Goal: Download file/media

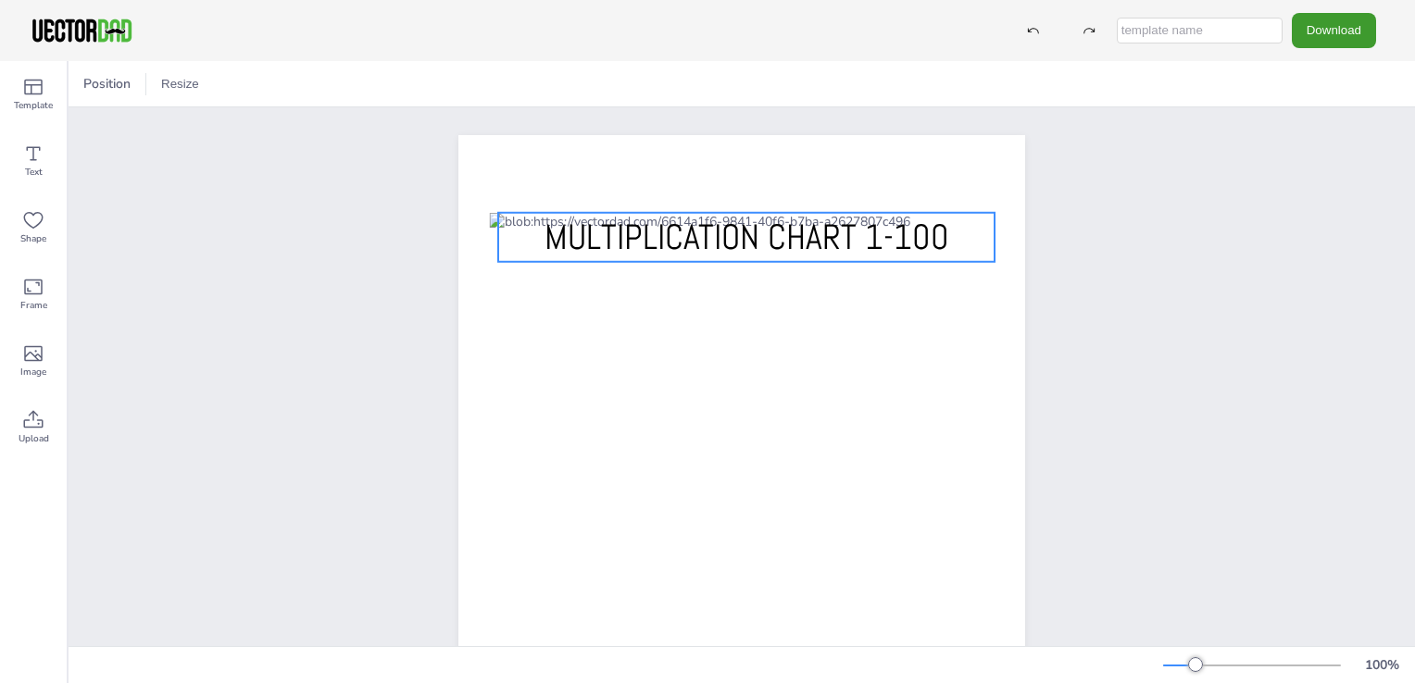
click at [513, 233] on p "MULTIPLICATION CHART 1-100" at bounding box center [746, 237] width 496 height 49
click at [1167, 240] on div "[DOMAIN_NAME] MULTIPLICATION CHART 1-100" at bounding box center [742, 501] width 1346 height 788
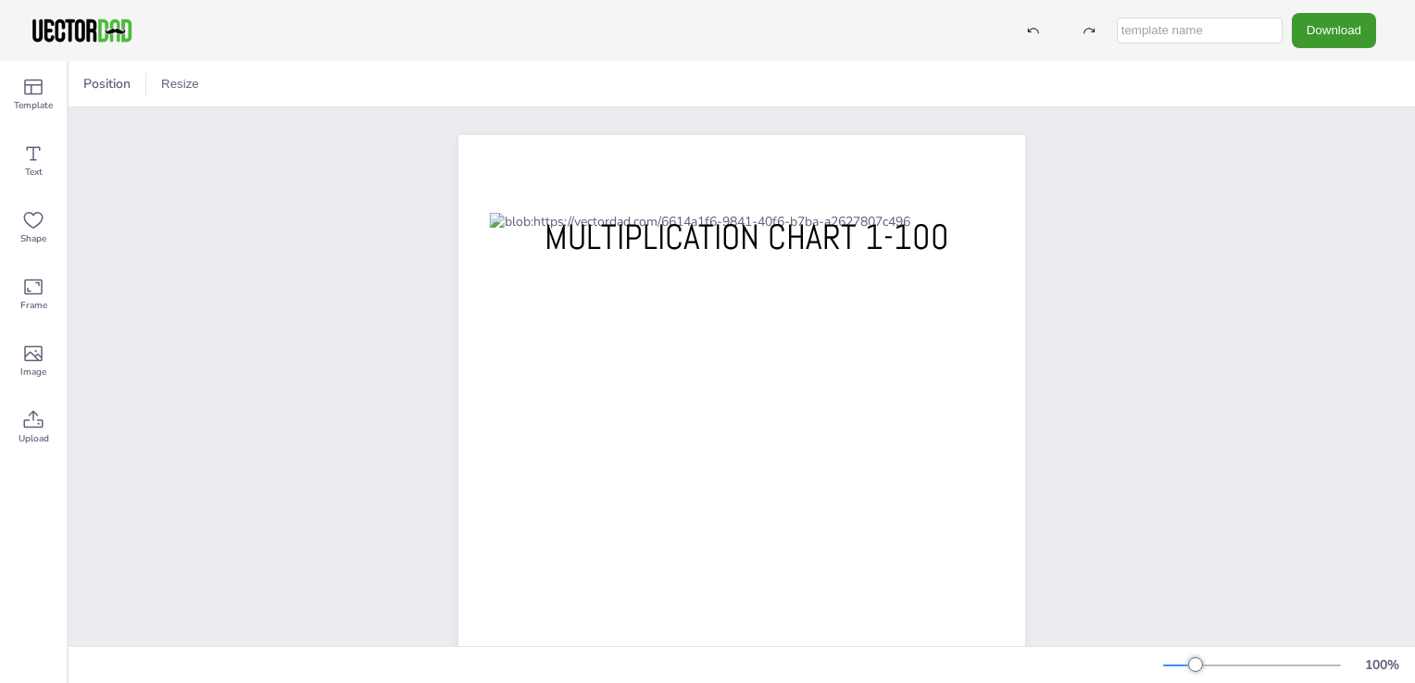
scroll to position [263, 0]
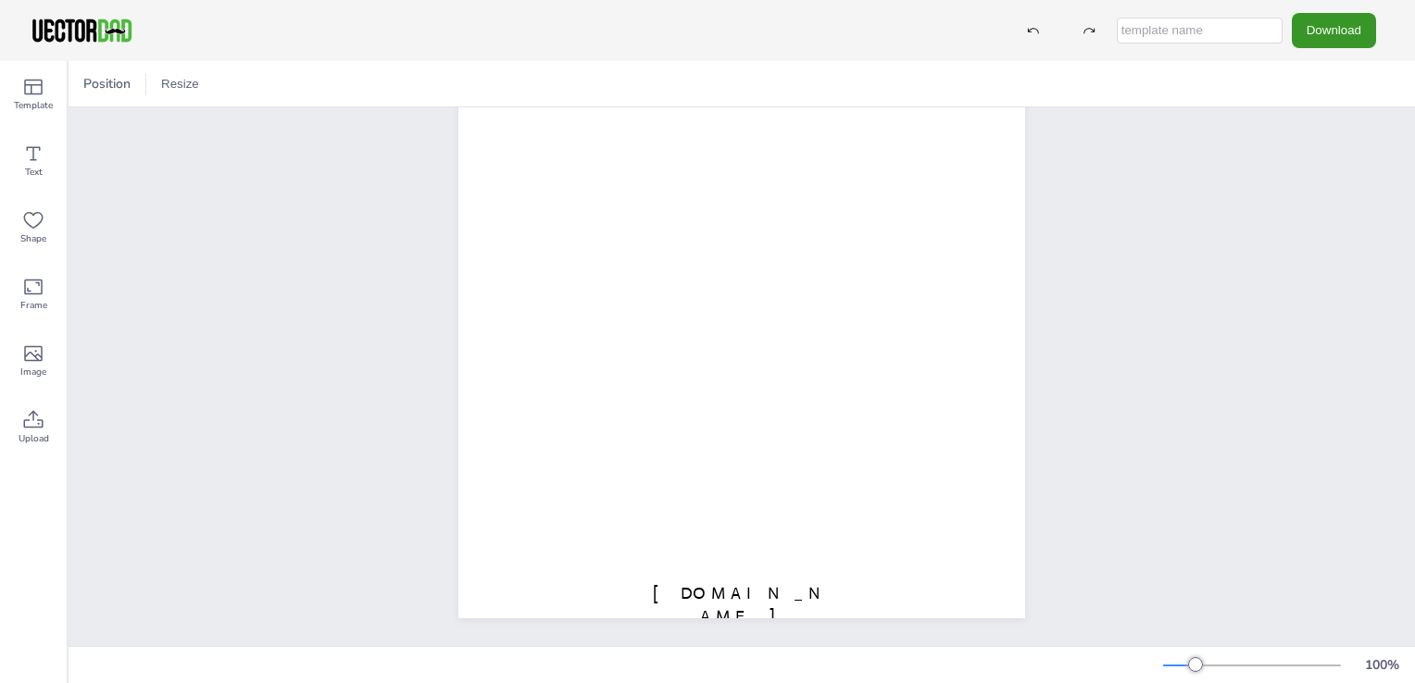
click at [1352, 28] on button "Download" at bounding box center [1333, 30] width 84 height 34
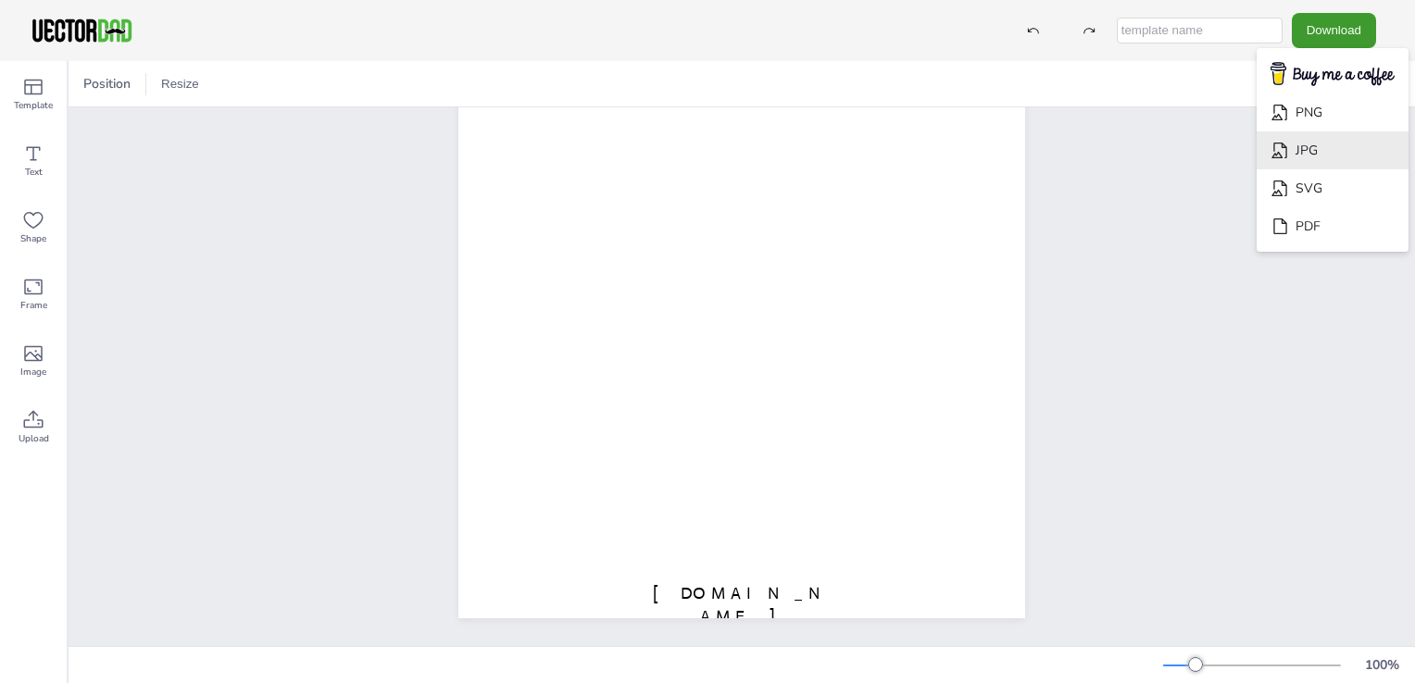
click at [1329, 156] on li "JPG" at bounding box center [1332, 150] width 152 height 38
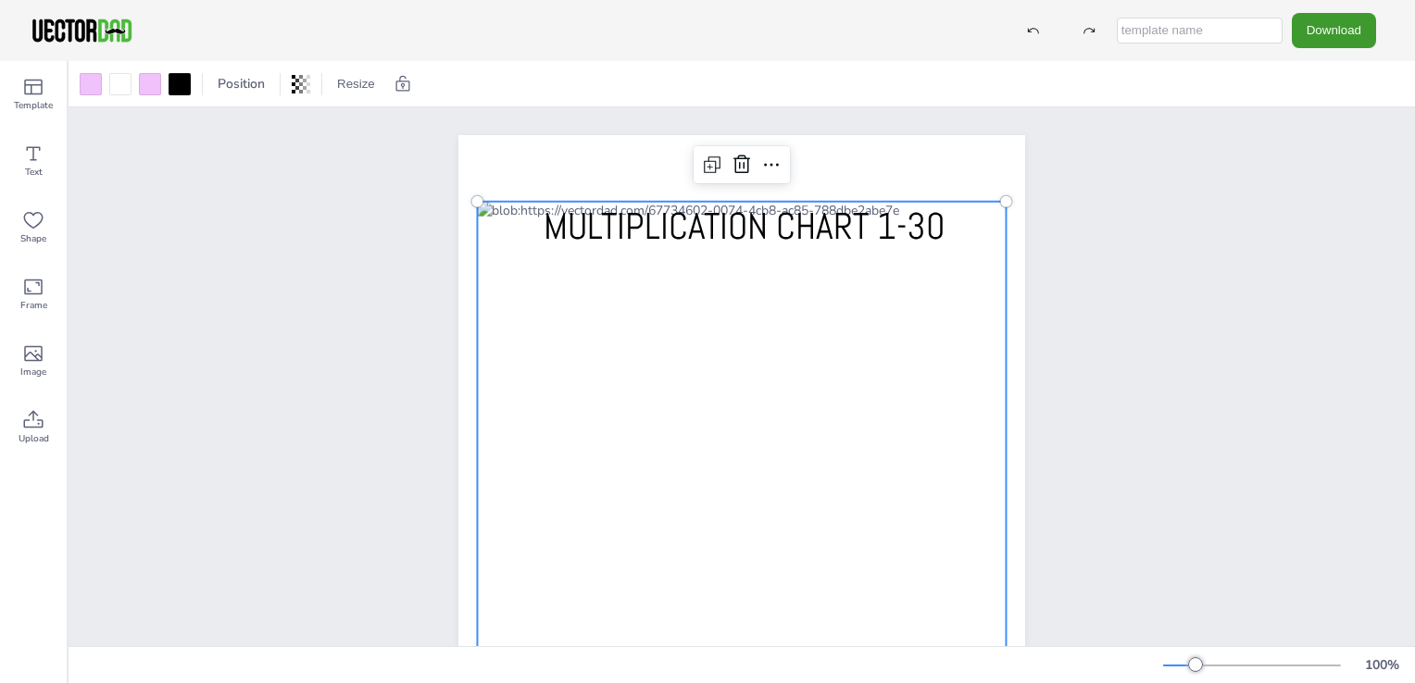
click at [509, 230] on div at bounding box center [741, 502] width 529 height 600
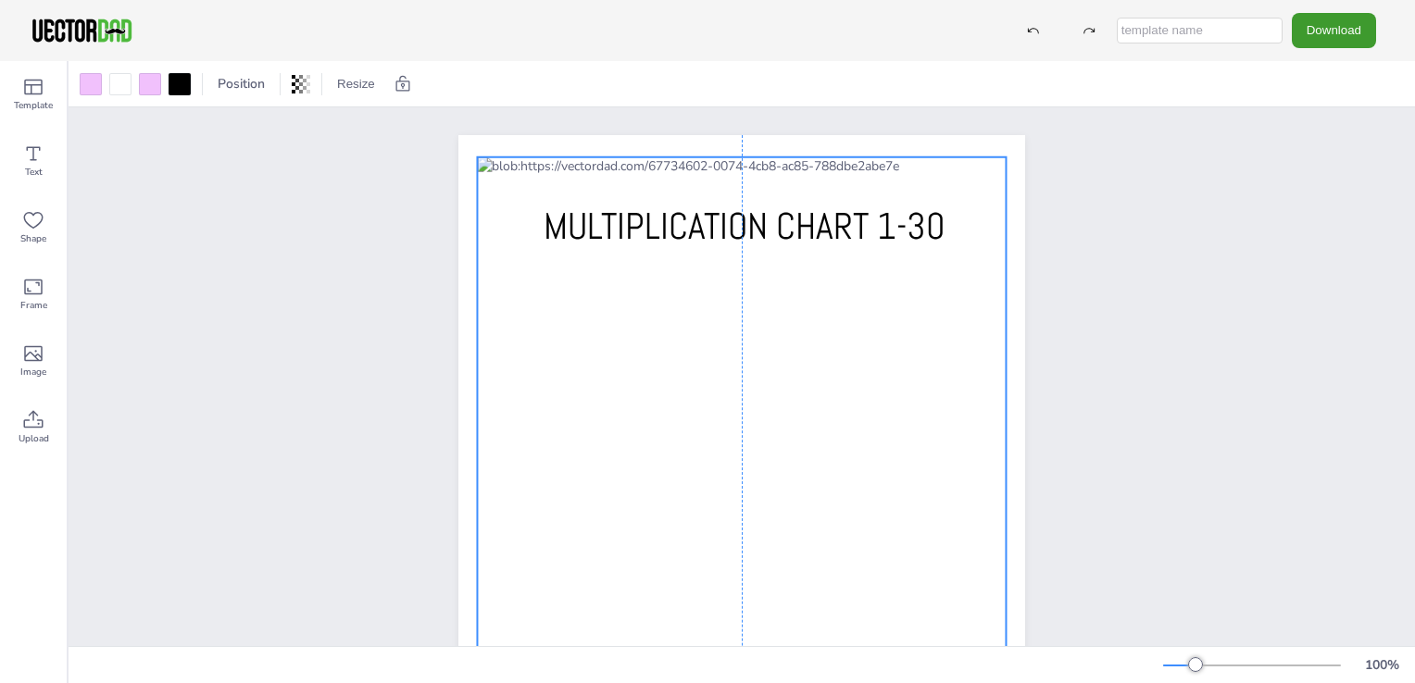
drag, startPoint x: 521, startPoint y: 230, endPoint x: 518, endPoint y: 185, distance: 44.5
click at [518, 185] on div at bounding box center [741, 457] width 529 height 600
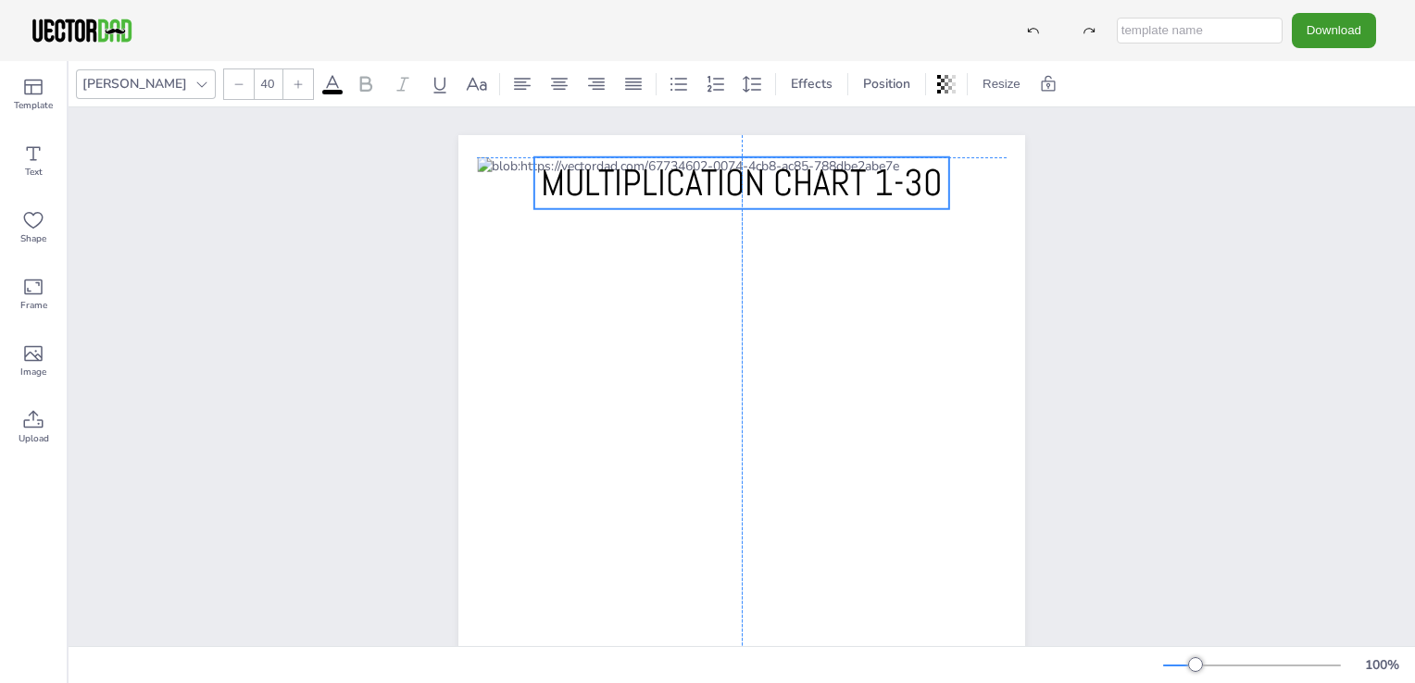
drag, startPoint x: 645, startPoint y: 231, endPoint x: 641, endPoint y: 187, distance: 43.8
click at [641, 187] on span "MULTIPLICATION CHART 1-30" at bounding box center [742, 182] width 402 height 47
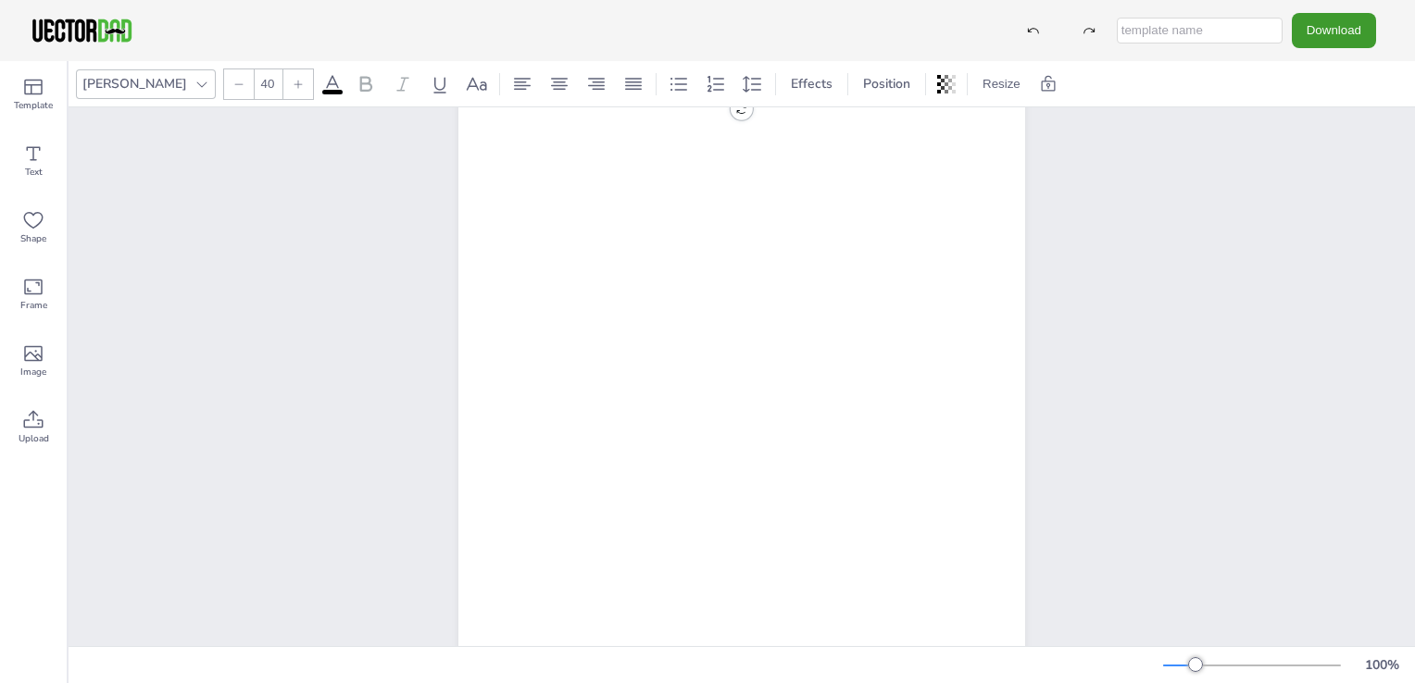
scroll to position [263, 0]
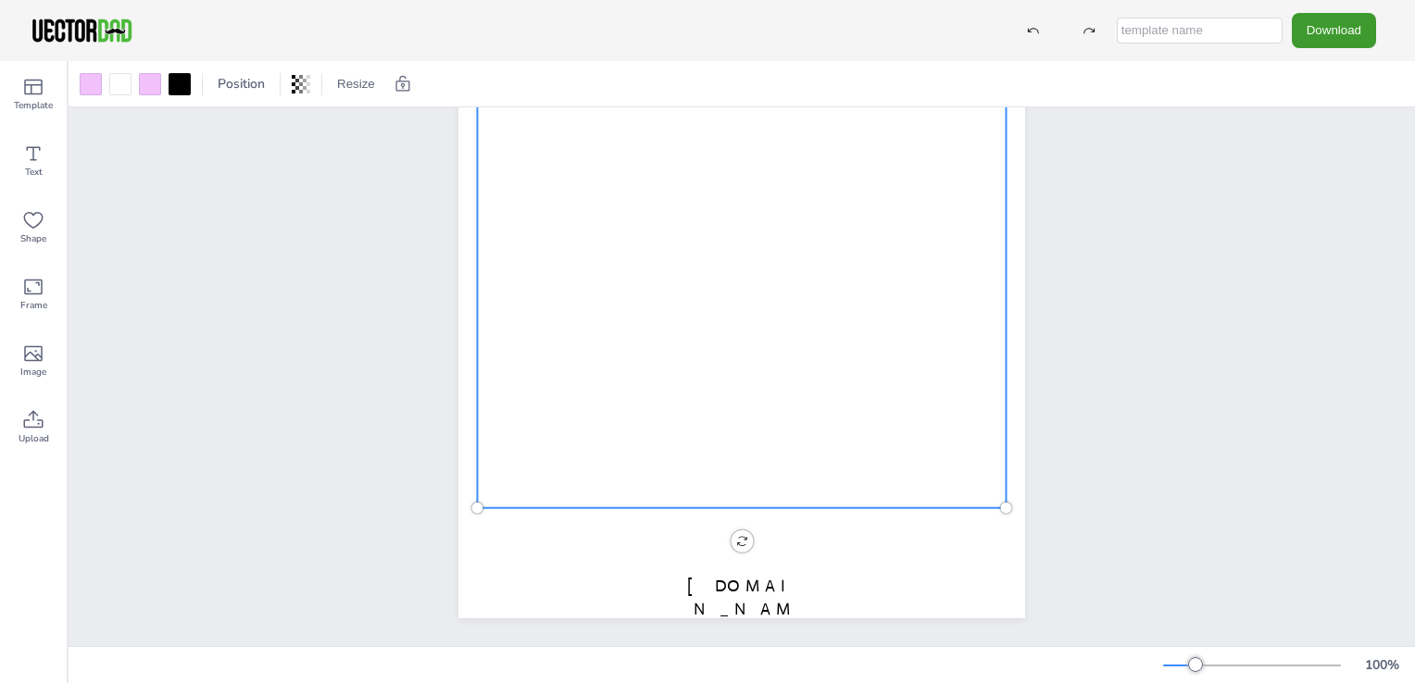
click at [867, 432] on div at bounding box center [741, 208] width 529 height 600
click at [1298, 361] on div "[DOMAIN_NAME] MULTIPLICATION CHART 1-30" at bounding box center [742, 252] width 1346 height 788
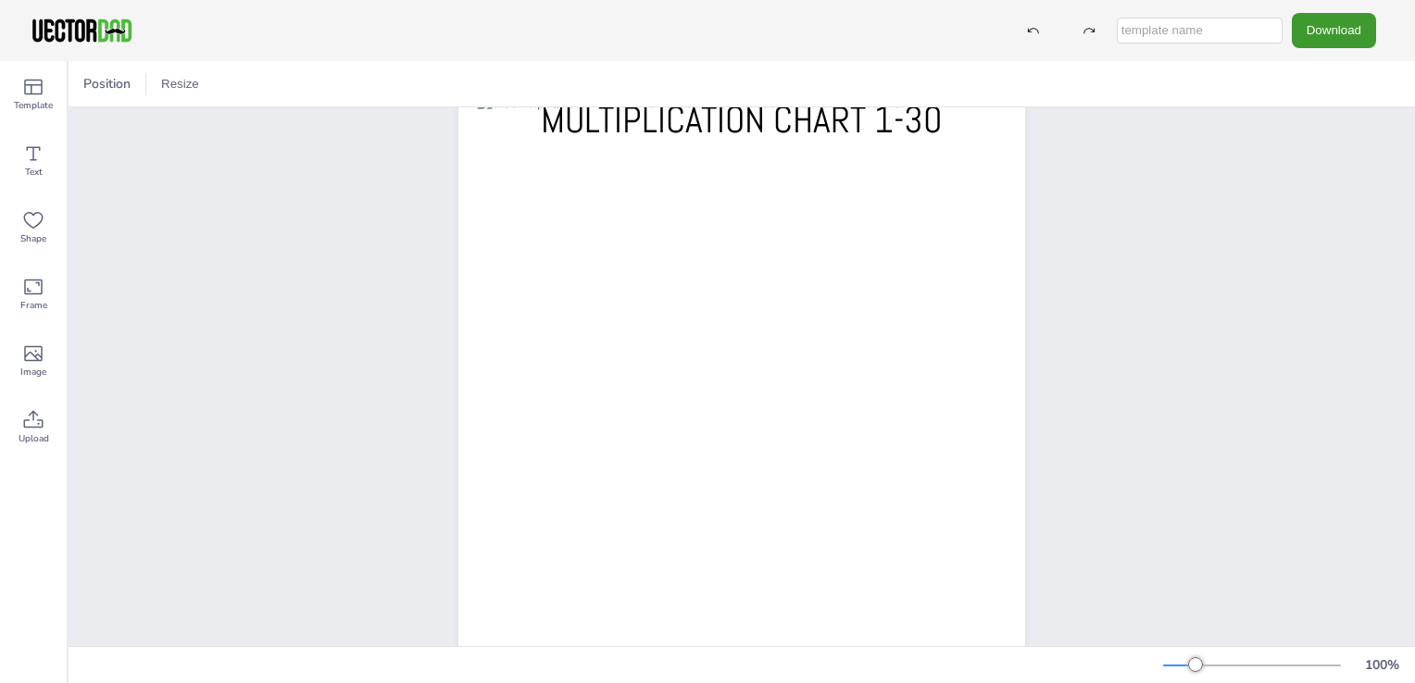
scroll to position [185, 0]
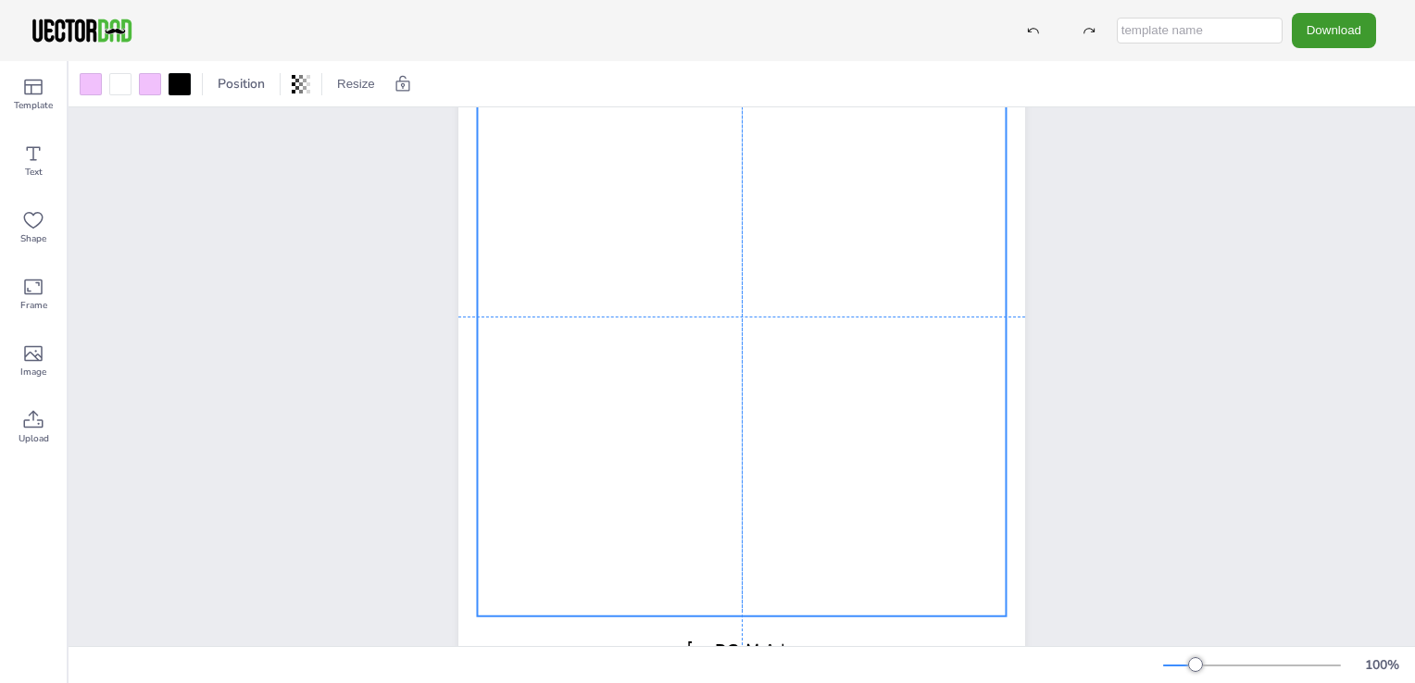
drag, startPoint x: 874, startPoint y: 335, endPoint x: 870, endPoint y: 376, distance: 40.9
click at [870, 376] on div at bounding box center [741, 317] width 529 height 600
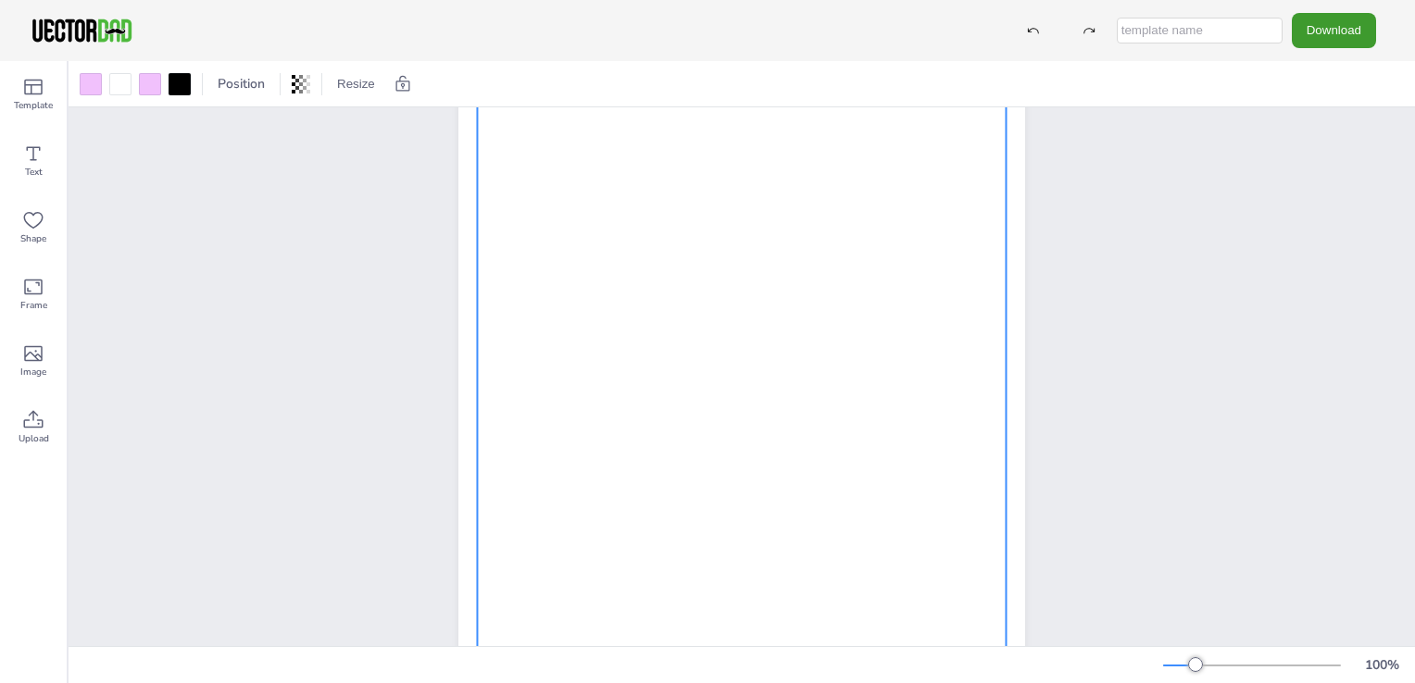
scroll to position [0, 0]
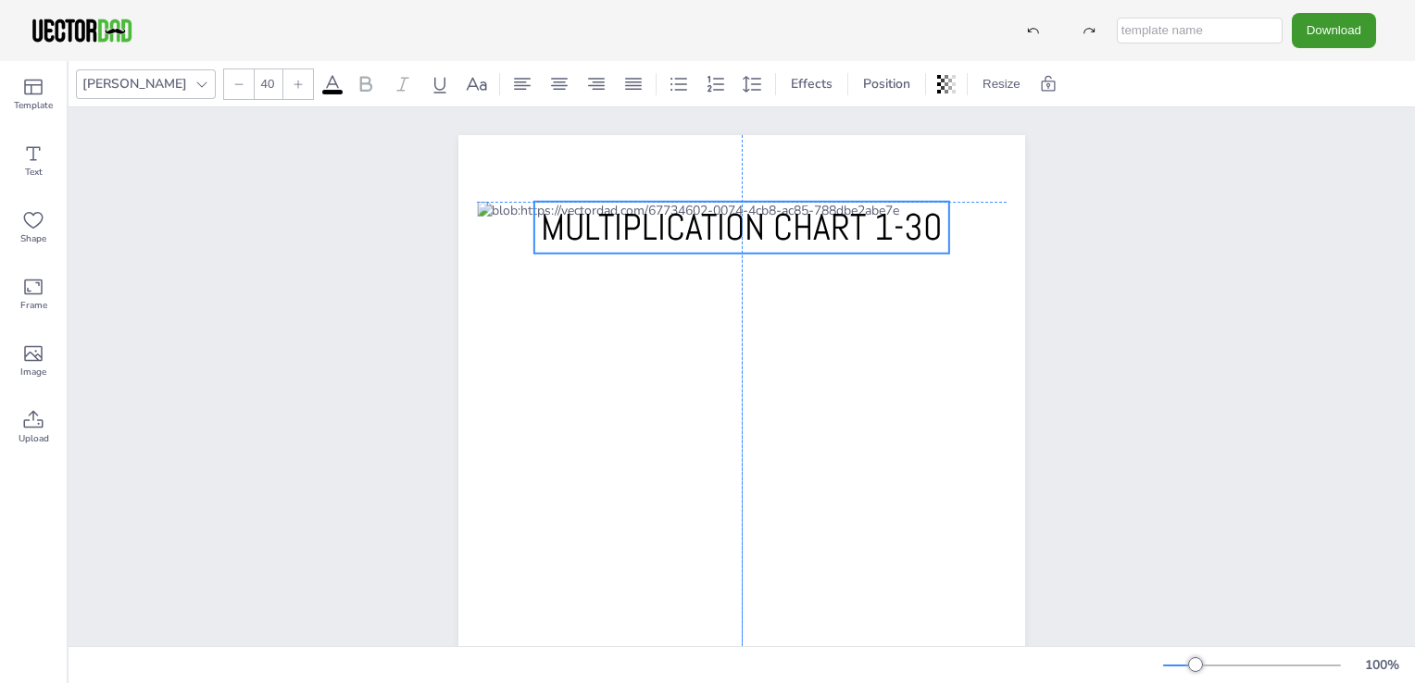
drag, startPoint x: 705, startPoint y: 183, endPoint x: 704, endPoint y: 226, distance: 42.6
click at [704, 226] on span "MULTIPLICATION CHART 1-30" at bounding box center [742, 227] width 402 height 47
click at [293, 87] on icon at bounding box center [298, 84] width 11 height 11
click at [224, 87] on div at bounding box center [239, 84] width 30 height 30
type input "40"
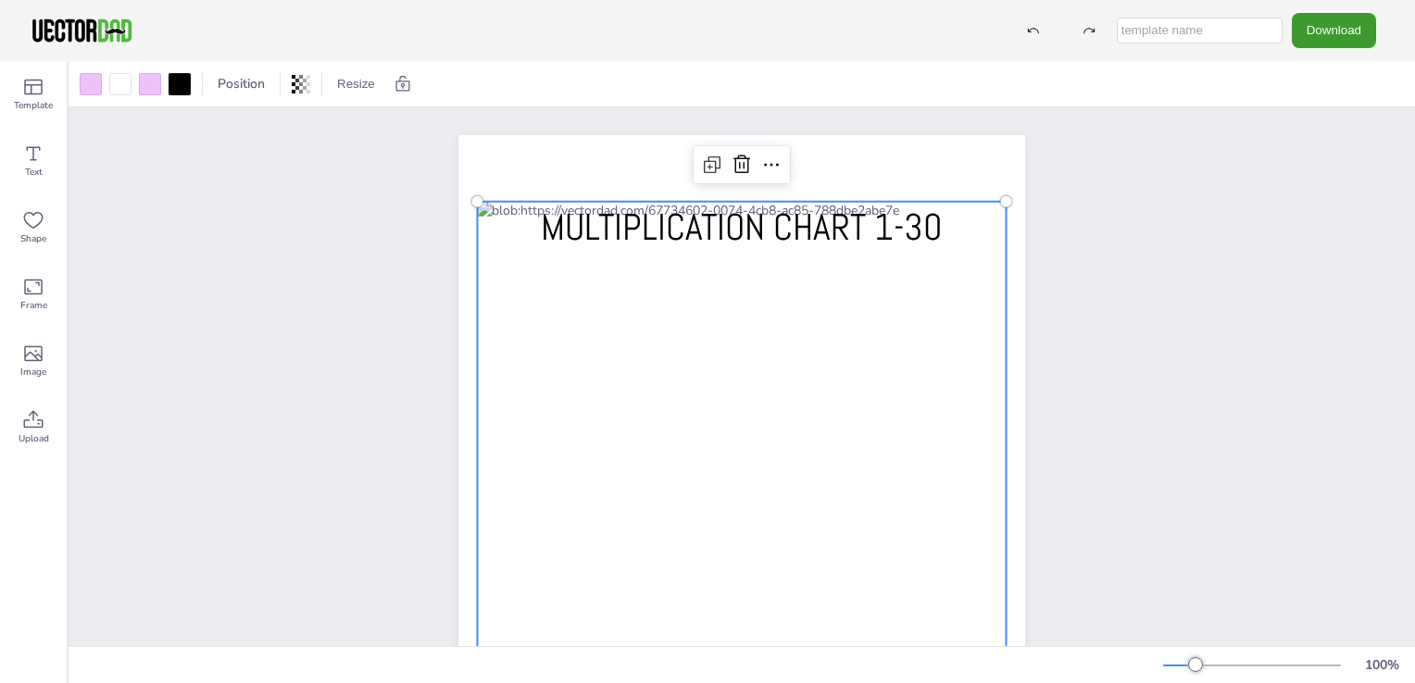
click at [508, 281] on div at bounding box center [741, 502] width 529 height 600
click at [532, 343] on div at bounding box center [741, 502] width 529 height 600
click at [486, 287] on div at bounding box center [741, 502] width 529 height 600
click at [477, 285] on div at bounding box center [741, 502] width 529 height 600
click at [537, 272] on div at bounding box center [741, 502] width 529 height 600
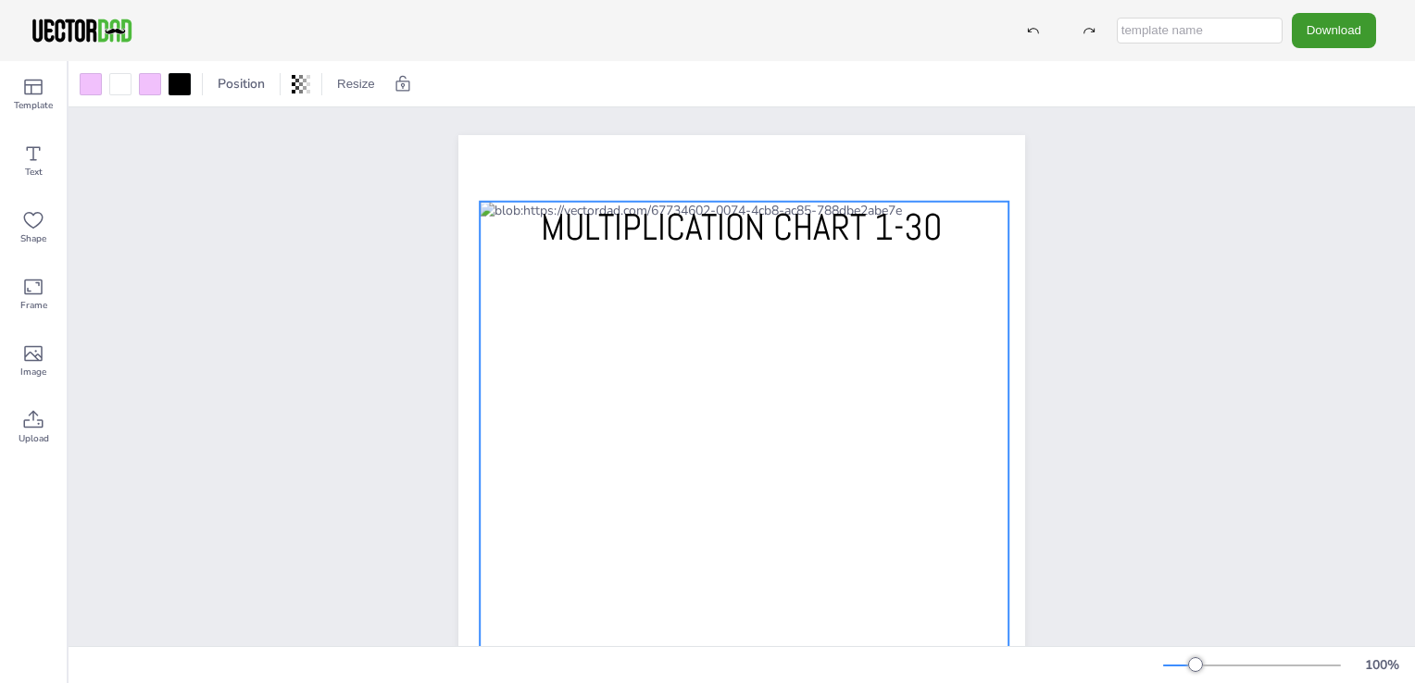
click at [945, 313] on div at bounding box center [744, 502] width 529 height 600
click at [1290, 283] on div "[DOMAIN_NAME] MULTIPLICATION CHART 1-30" at bounding box center [742, 501] width 1346 height 788
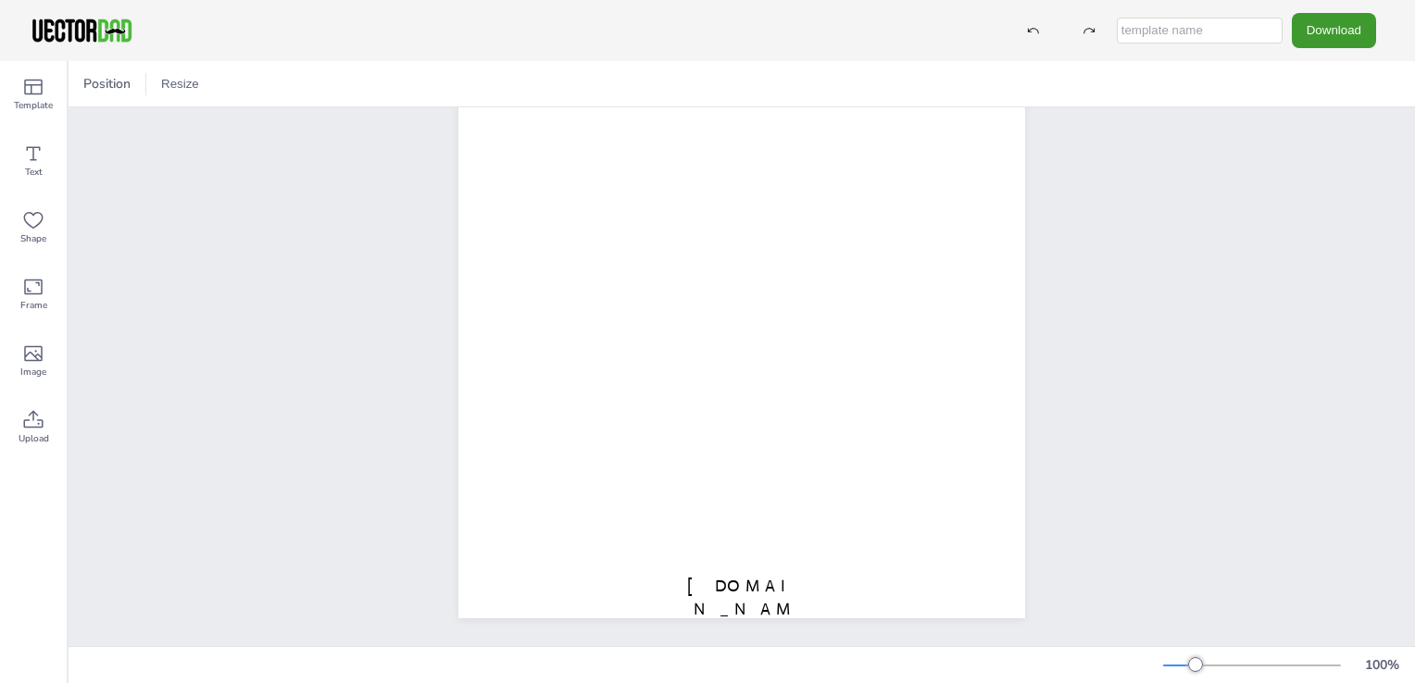
scroll to position [263, 0]
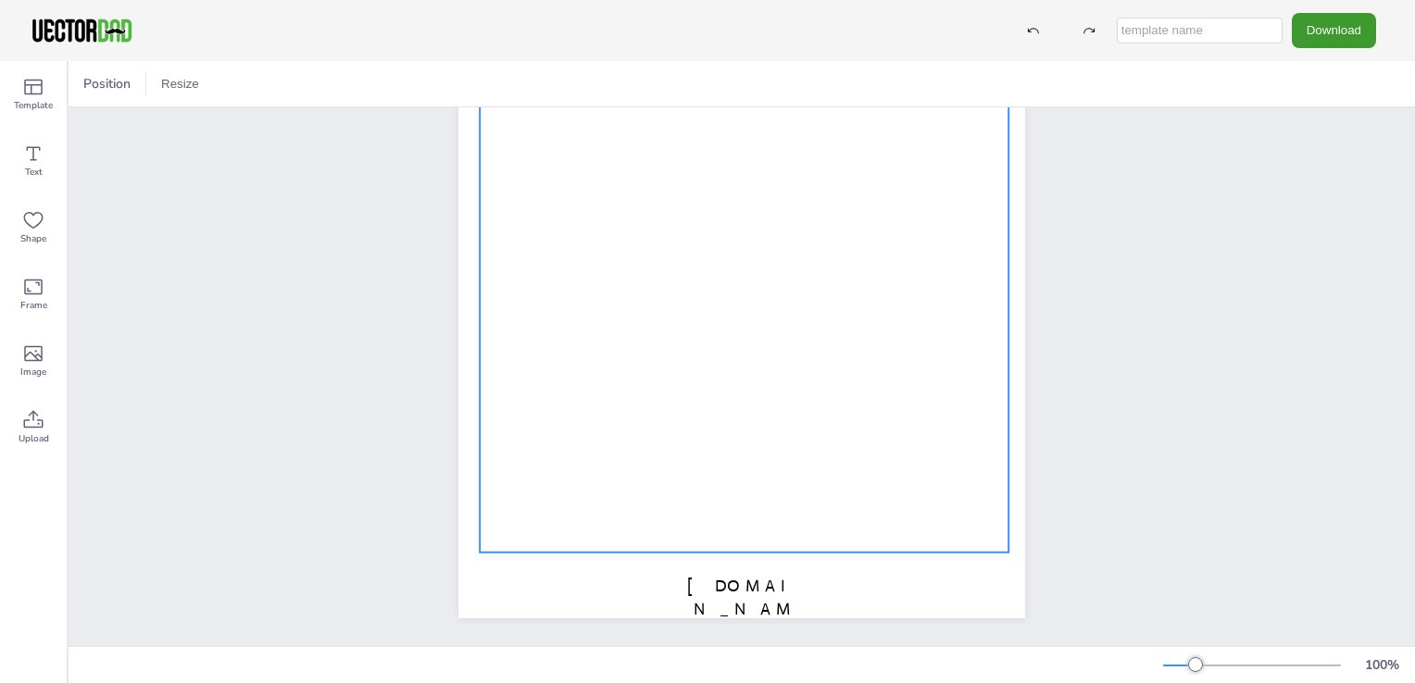
click at [770, 498] on div at bounding box center [744, 253] width 529 height 600
click at [1151, 448] on div "[DOMAIN_NAME] MULTIPLICATION CHART 1-30" at bounding box center [742, 252] width 1346 height 788
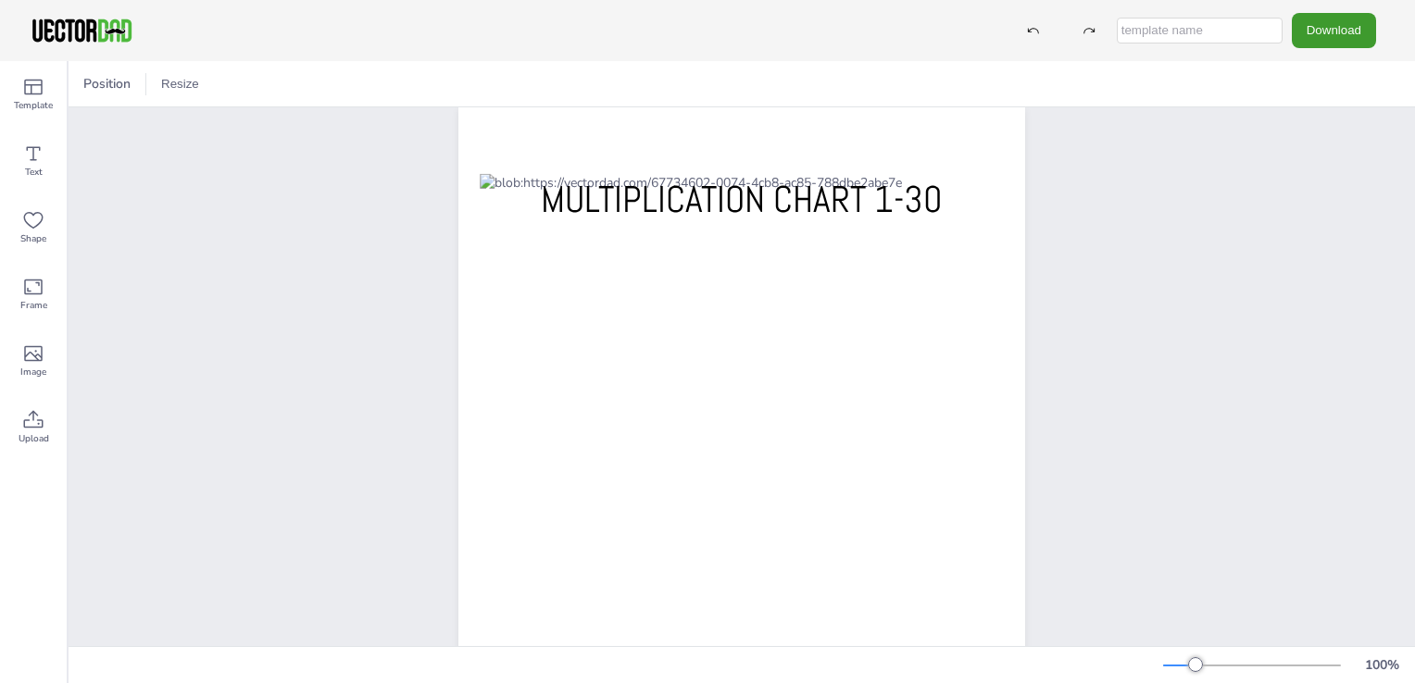
scroll to position [0, 0]
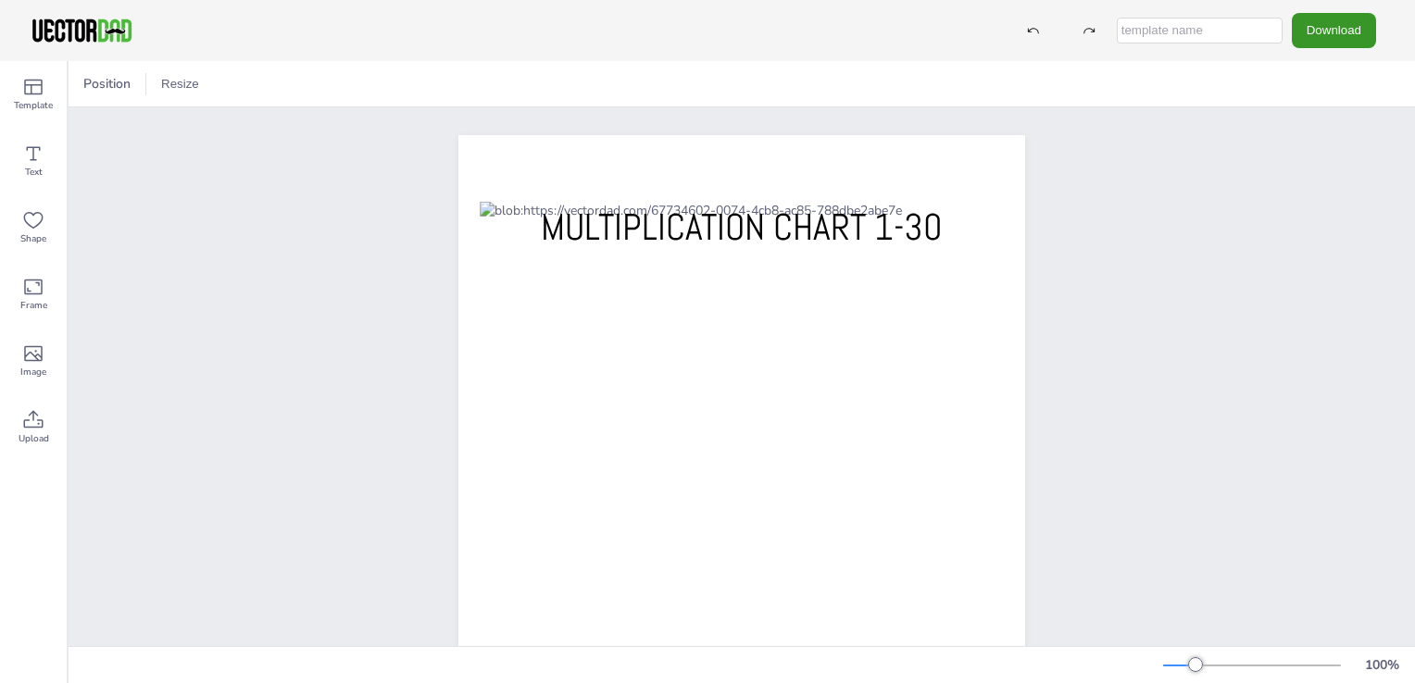
click at [1336, 26] on button "Download" at bounding box center [1333, 30] width 84 height 34
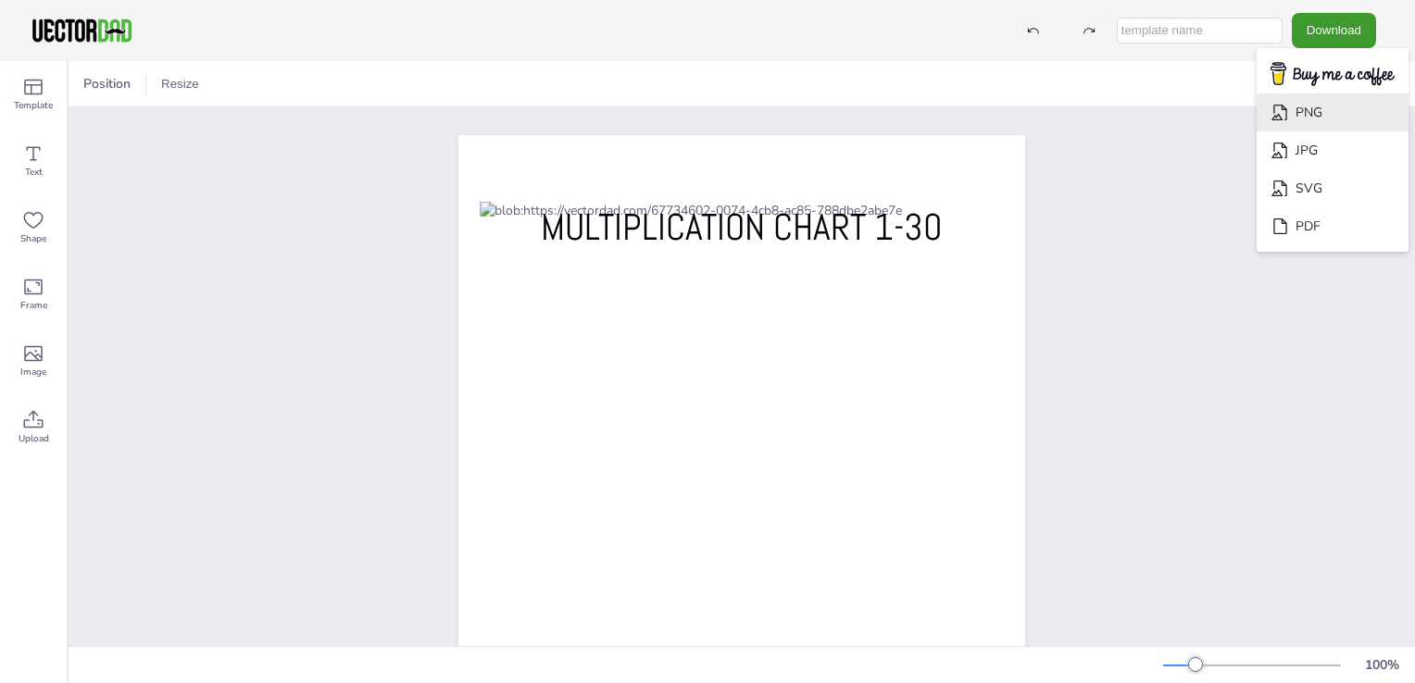
click at [1297, 117] on li "PNG" at bounding box center [1332, 112] width 152 height 38
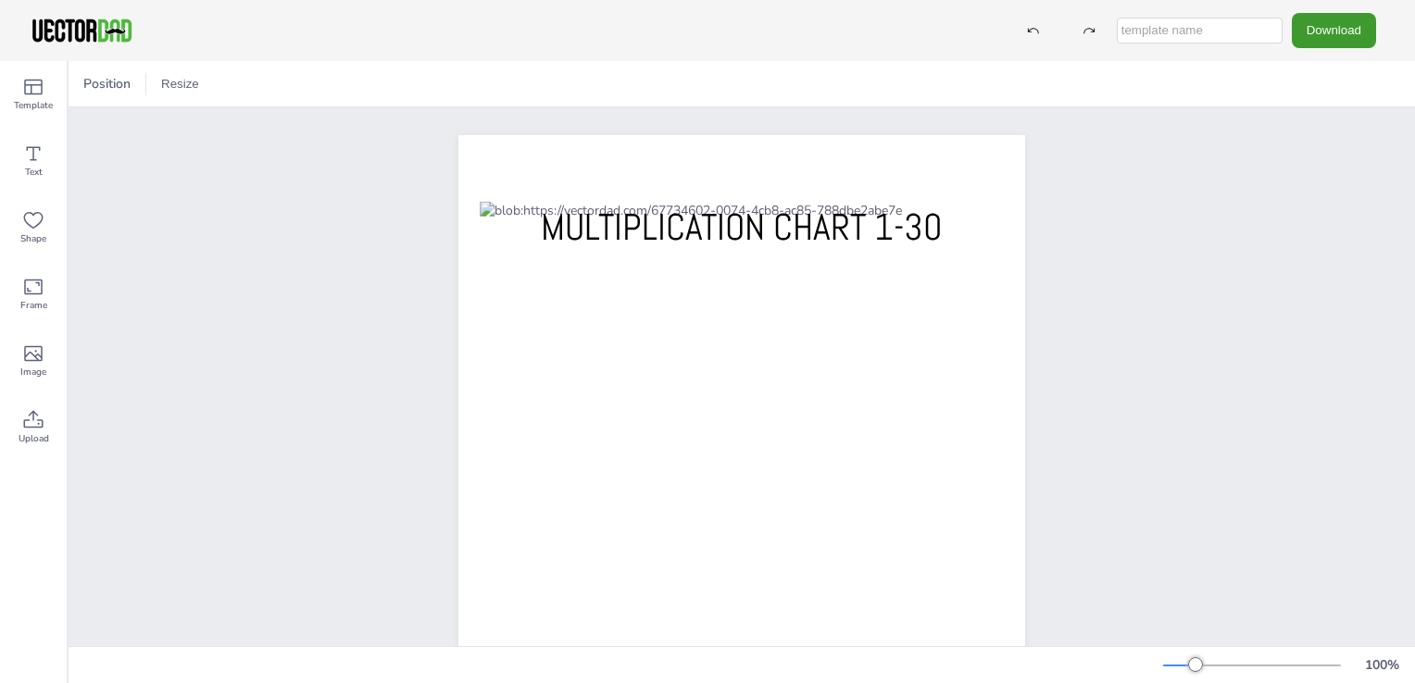
click at [1225, 335] on div "[DOMAIN_NAME] MULTIPLICATION CHART 1-30" at bounding box center [742, 501] width 1346 height 788
click at [379, 323] on div "[DOMAIN_NAME] MULTIPLICATION CHART 1-30" at bounding box center [742, 501] width 726 height 788
drag, startPoint x: 1259, startPoint y: 333, endPoint x: 1217, endPoint y: 333, distance: 41.7
click at [1263, 333] on div "[DOMAIN_NAME] MULTIPLICATION CHART 1-30" at bounding box center [742, 501] width 1346 height 788
drag, startPoint x: -4, startPoint y: 405, endPoint x: 515, endPoint y: 434, distance: 519.2
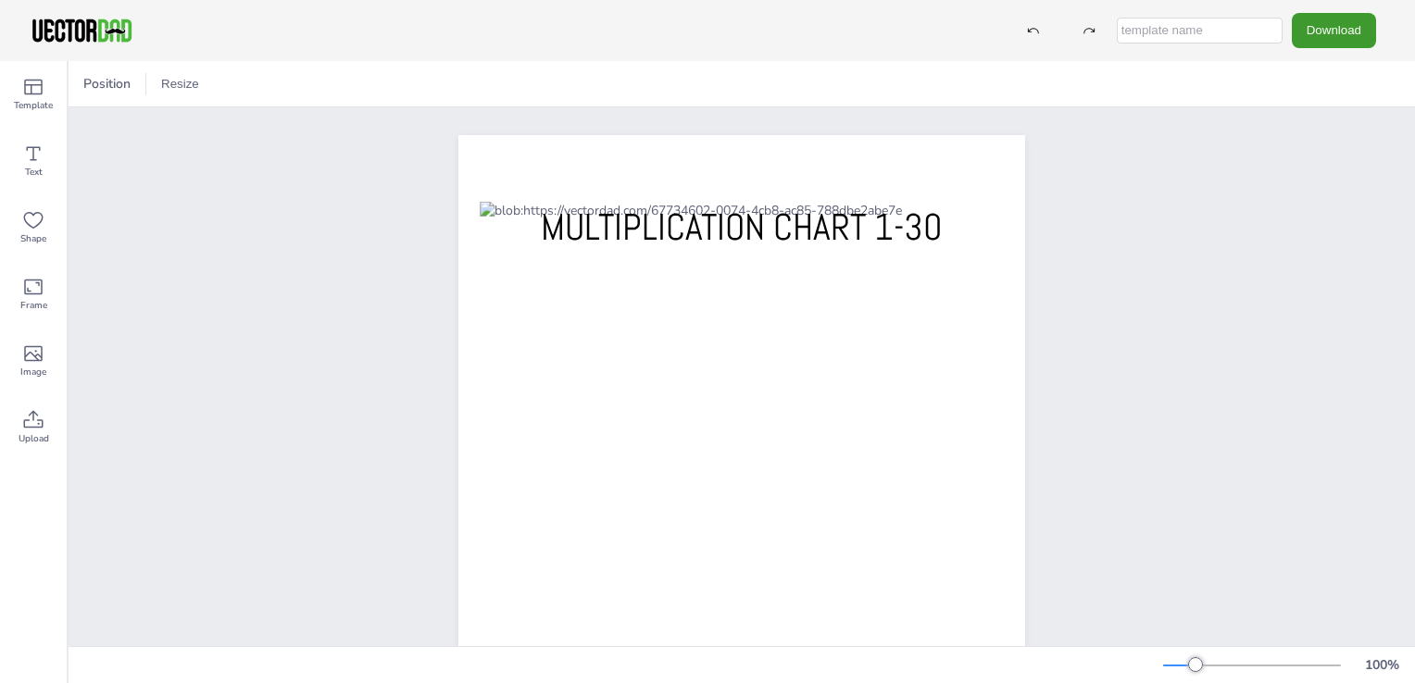
click at [29, 408] on div "Template Text Shape Frame Image Upload" at bounding box center [33, 261] width 67 height 400
drag, startPoint x: 1380, startPoint y: 540, endPoint x: 368, endPoint y: 558, distance: 1012.0
drag, startPoint x: 368, startPoint y: 558, endPoint x: 350, endPoint y: 568, distance: 21.1
click at [343, 581] on div "[DOMAIN_NAME] MULTIPLICATION CHART 1-30" at bounding box center [742, 501] width 1346 height 788
click at [1281, 659] on div "100 %" at bounding box center [1285, 666] width 244 height 30
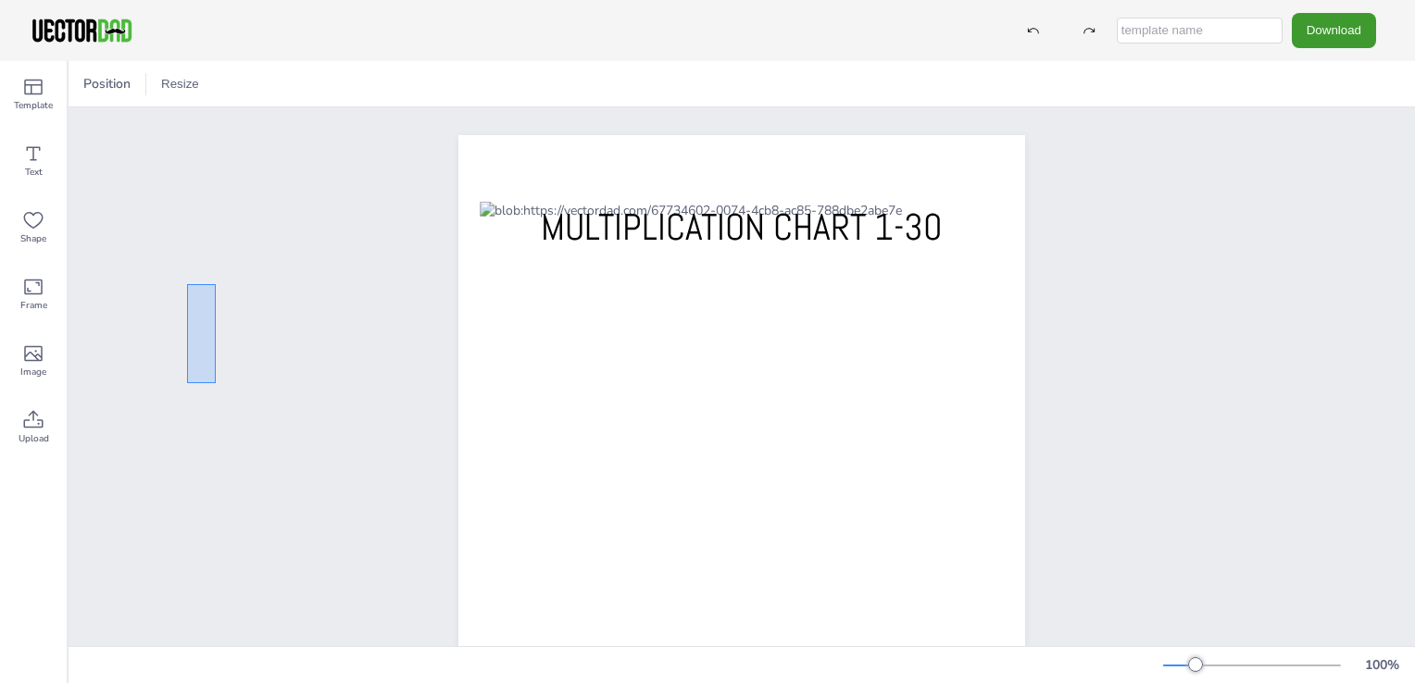
drag, startPoint x: 188, startPoint y: 298, endPoint x: 246, endPoint y: 302, distance: 58.4
click at [230, 355] on div "[DOMAIN_NAME] MULTIPLICATION CHART 1-30" at bounding box center [742, 501] width 1346 height 788
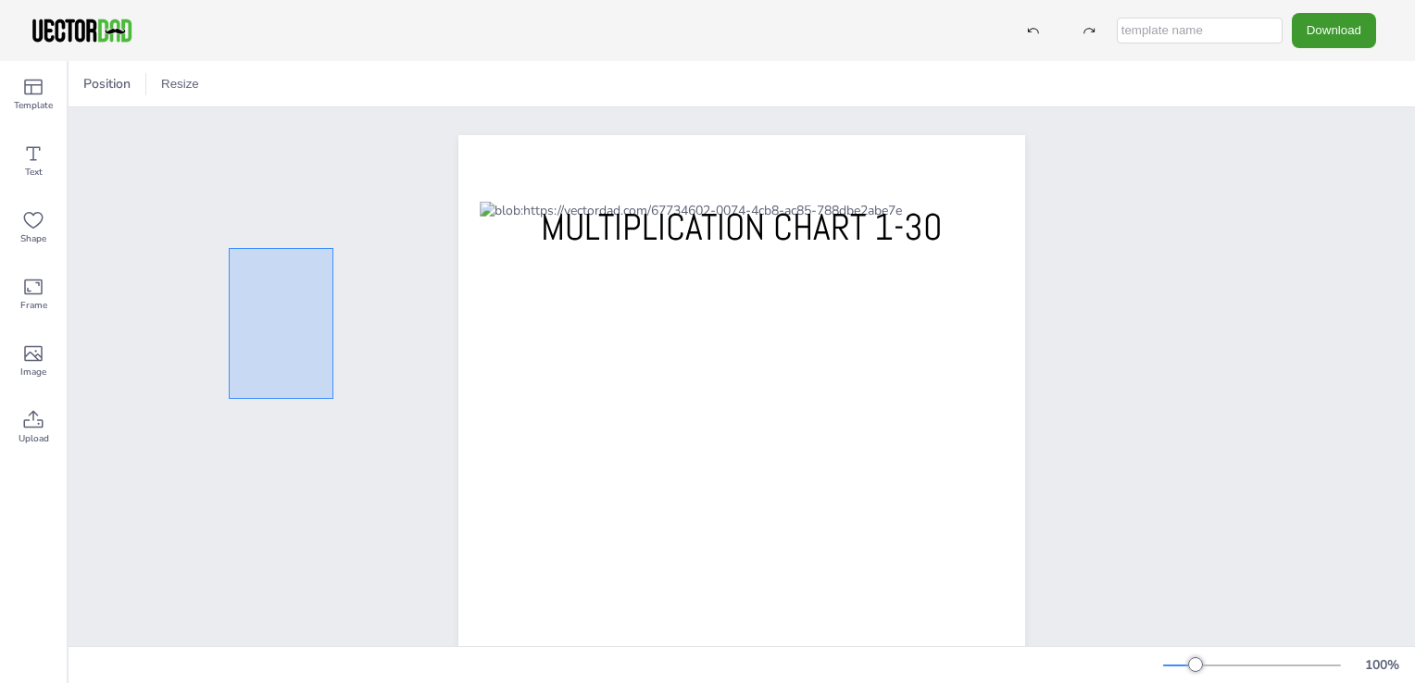
drag, startPoint x: 225, startPoint y: 254, endPoint x: 240, endPoint y: 231, distance: 26.7
click at [344, 388] on div "[DOMAIN_NAME] MULTIPLICATION CHART 1-30" at bounding box center [742, 501] width 1346 height 788
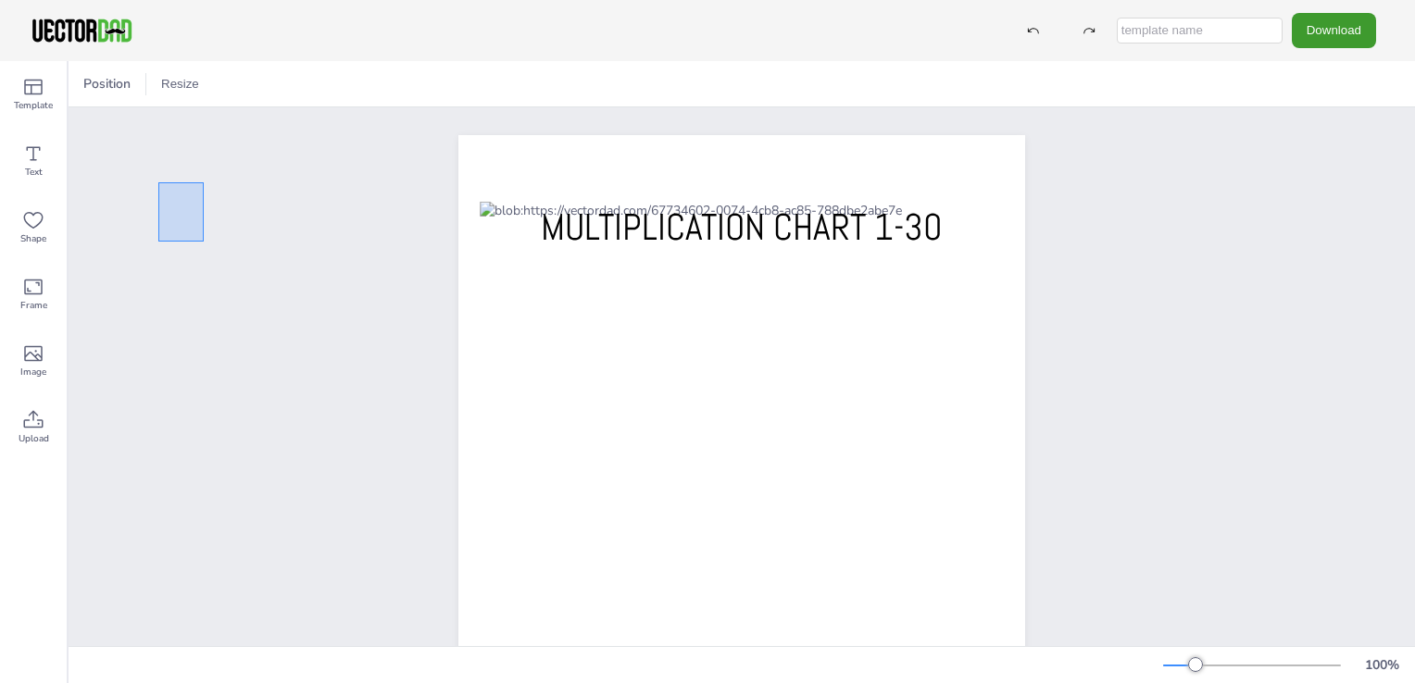
drag, startPoint x: 158, startPoint y: 182, endPoint x: 352, endPoint y: 303, distance: 227.9
click at [365, 331] on div "[DOMAIN_NAME] MULTIPLICATION CHART 1-30" at bounding box center [742, 501] width 1346 height 788
drag, startPoint x: 107, startPoint y: 211, endPoint x: 247, endPoint y: 282, distance: 156.9
click at [249, 284] on div "[DOMAIN_NAME] MULTIPLICATION CHART 1-30" at bounding box center [742, 501] width 1346 height 788
drag, startPoint x: 48, startPoint y: 296, endPoint x: 234, endPoint y: 341, distance: 191.3
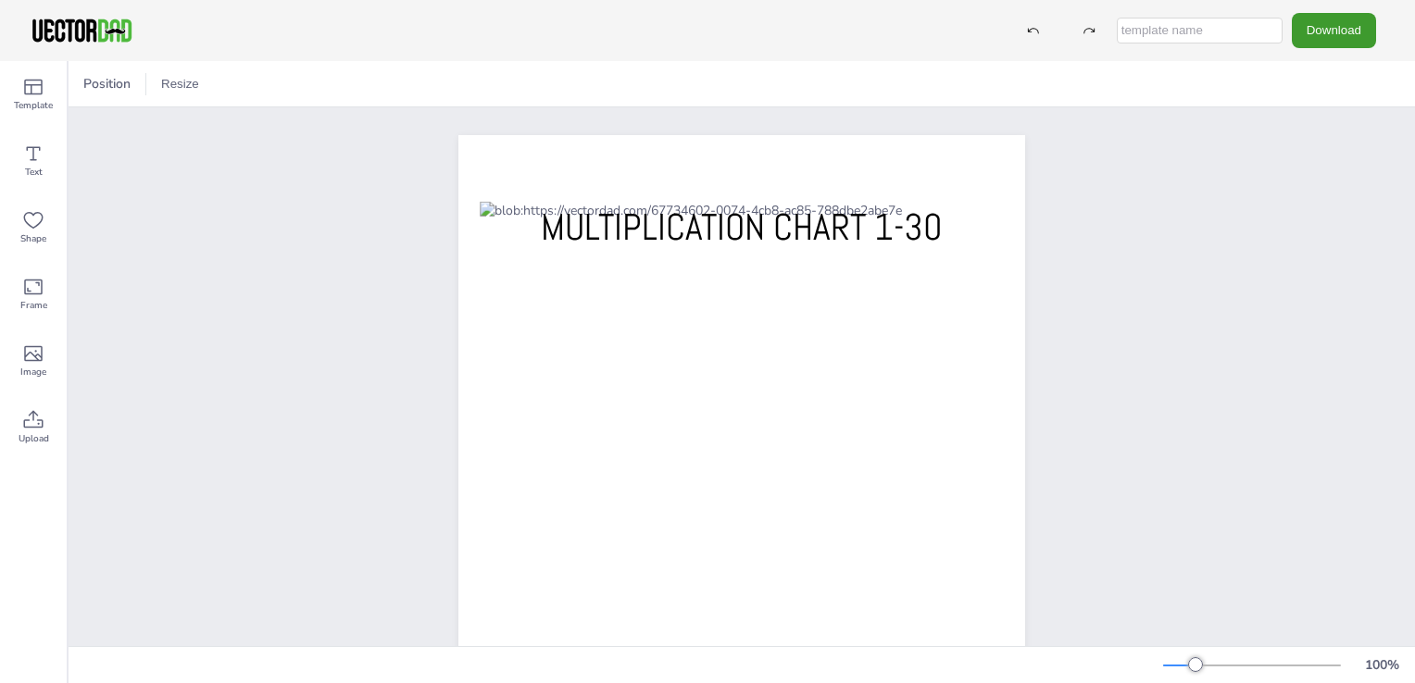
click at [230, 349] on div "Template Text Shape Frame Image Upload Position Resize [DOMAIN_NAME] MULTIPLICA…" at bounding box center [707, 372] width 1415 height 622
drag, startPoint x: 162, startPoint y: 414, endPoint x: 430, endPoint y: 468, distance: 273.1
click at [442, 480] on div "[DOMAIN_NAME] MULTIPLICATION CHART 1-30" at bounding box center [742, 501] width 1346 height 788
drag, startPoint x: 196, startPoint y: 352, endPoint x: 261, endPoint y: 350, distance: 64.8
click at [272, 368] on div "[DOMAIN_NAME] MULTIPLICATION CHART 1-30" at bounding box center [742, 501] width 1346 height 788
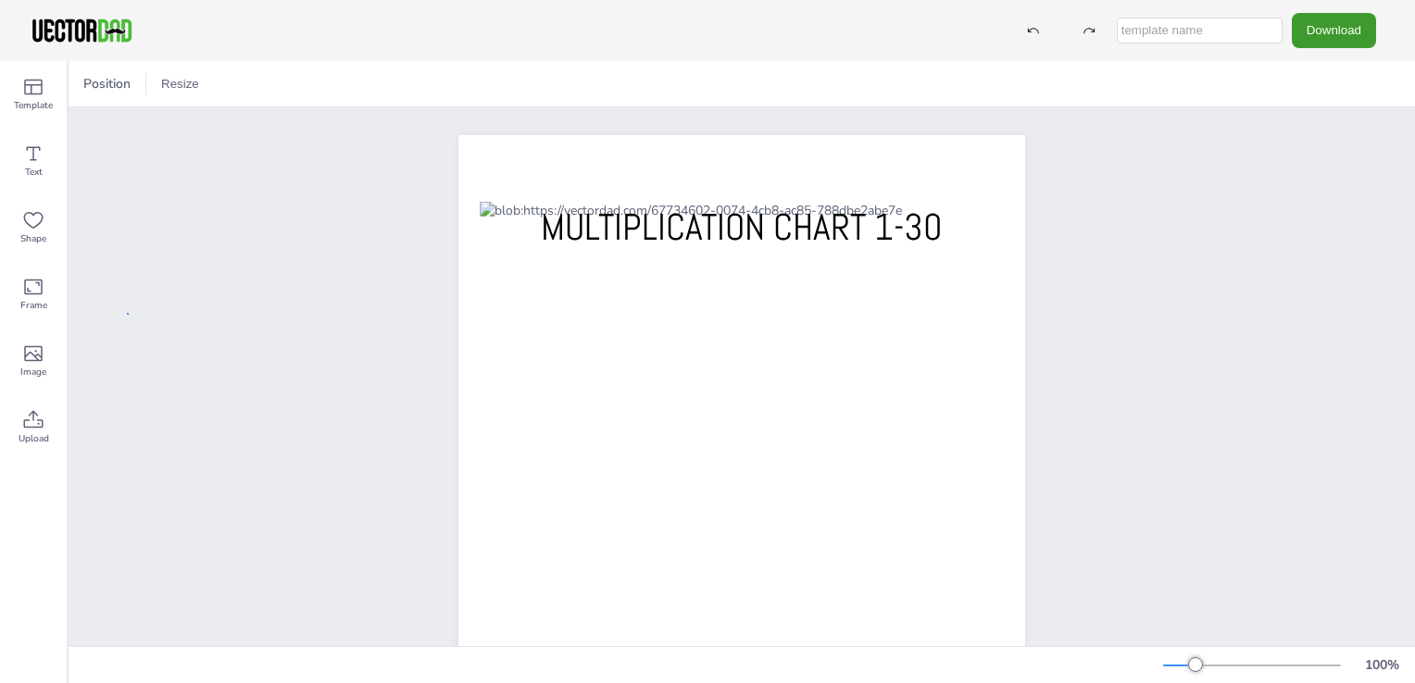
drag, startPoint x: 127, startPoint y: 313, endPoint x: 452, endPoint y: 384, distance: 332.7
click at [452, 387] on div "[DOMAIN_NAME] MULTIPLICATION CHART 1-30" at bounding box center [742, 501] width 1346 height 788
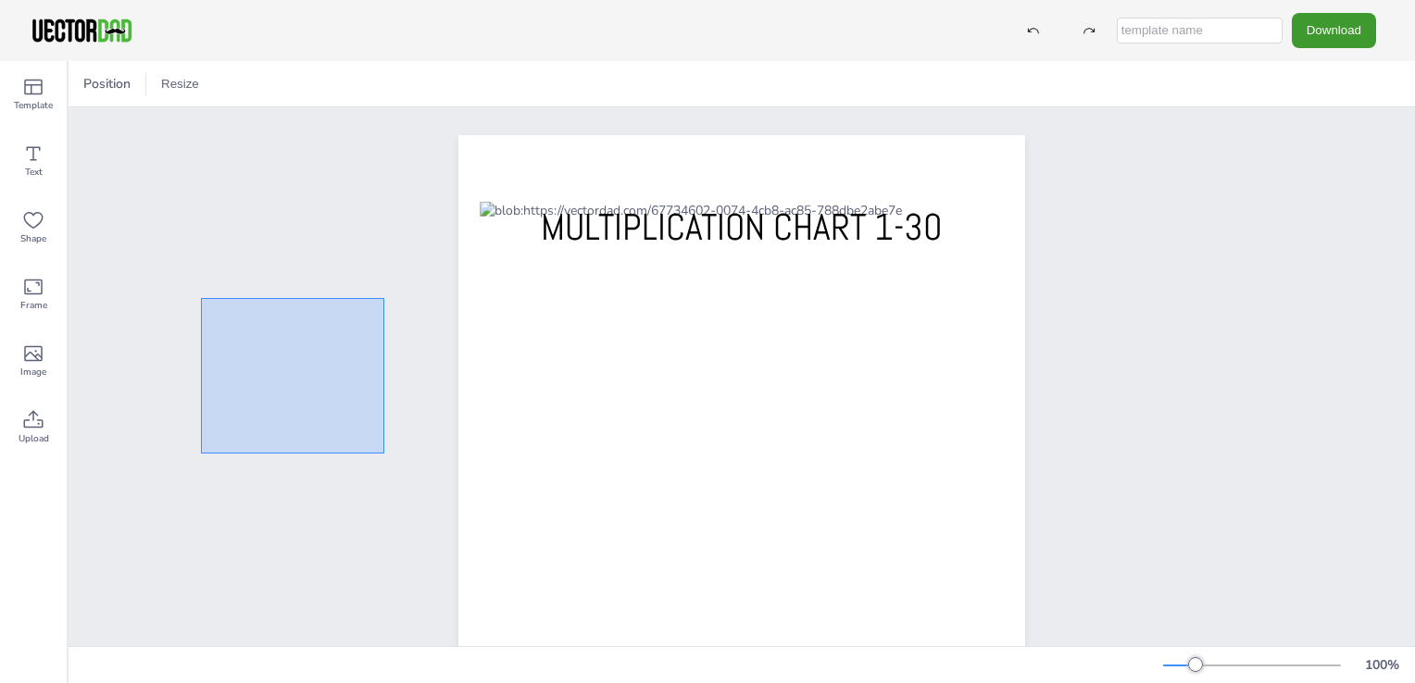
drag, startPoint x: 192, startPoint y: 350, endPoint x: 394, endPoint y: 428, distance: 217.1
click at [407, 451] on div "[DOMAIN_NAME] MULTIPLICATION CHART 1-30" at bounding box center [742, 501] width 1346 height 788
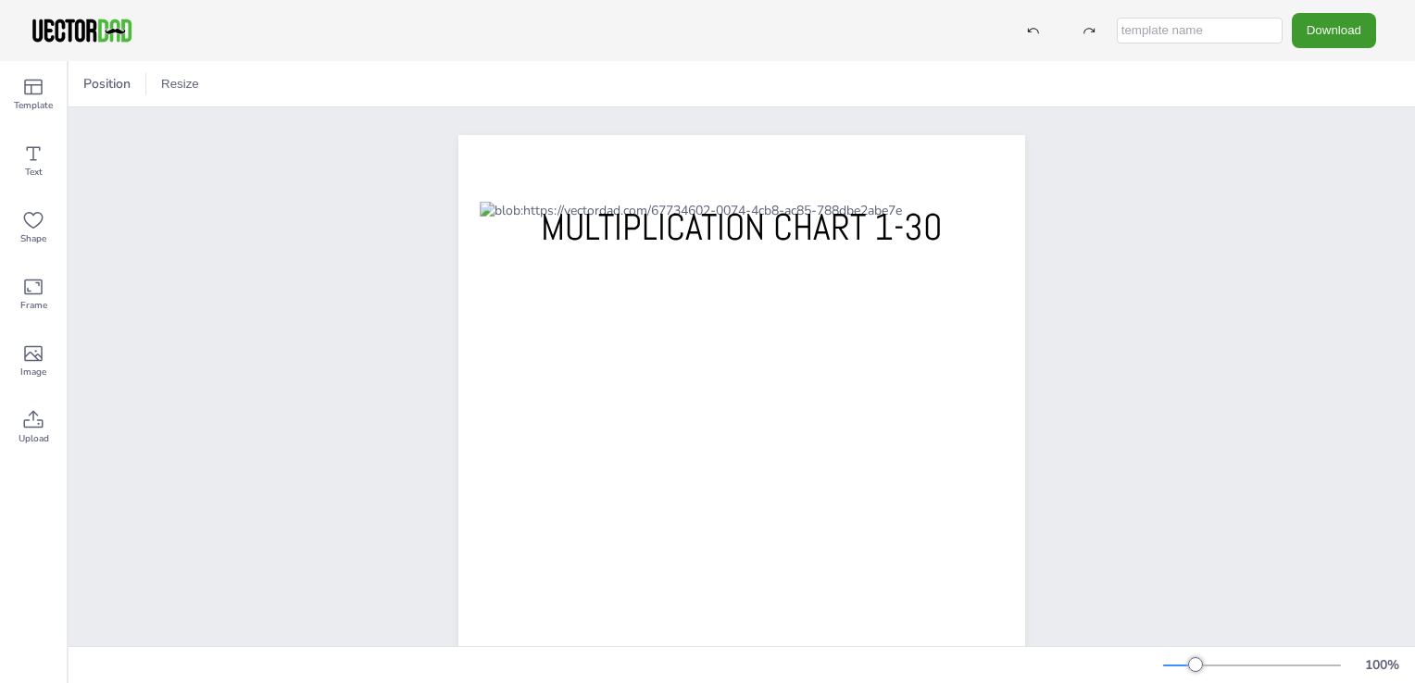
drag, startPoint x: 67, startPoint y: 102, endPoint x: 100, endPoint y: 133, distance: 45.8
click at [100, 139] on div "Template Text Shape Frame Image Upload Position Resize [DOMAIN_NAME] MULTIPLICA…" at bounding box center [707, 372] width 1415 height 622
drag, startPoint x: 68, startPoint y: 108, endPoint x: 1051, endPoint y: 78, distance: 983.6
click at [152, 133] on div "[DOMAIN_NAME] MULTIPLICATION CHART 1-30" at bounding box center [742, 501] width 1346 height 788
drag, startPoint x: 79, startPoint y: 103, endPoint x: 54, endPoint y: 96, distance: 25.8
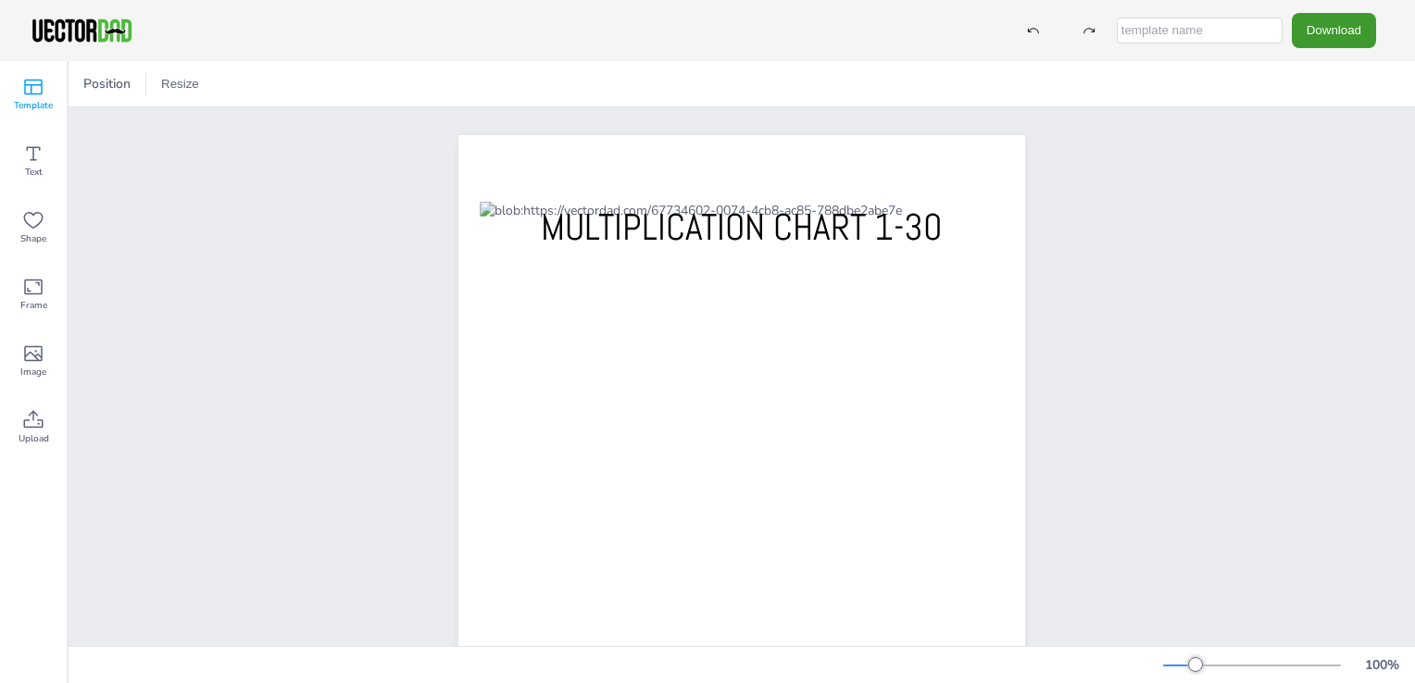
click at [56, 96] on div "Template Text Shape Frame Image Upload Position Resize [DOMAIN_NAME] MULTIPLICA…" at bounding box center [707, 372] width 1415 height 622
drag, startPoint x: 69, startPoint y: 102, endPoint x: 127, endPoint y: 127, distance: 62.6
click at [156, 154] on div "Position Resize [DOMAIN_NAME] MULTIPLICATION CHART 1-30 100 %" at bounding box center [742, 372] width 1346 height 622
drag, startPoint x: 69, startPoint y: 113, endPoint x: -4, endPoint y: 730, distance: 621.7
click at [0, 682] on html "Download PNG JPG SVG PDF Template Text Shape Frame Image Upload Position Resize…" at bounding box center [707, 341] width 1415 height 683
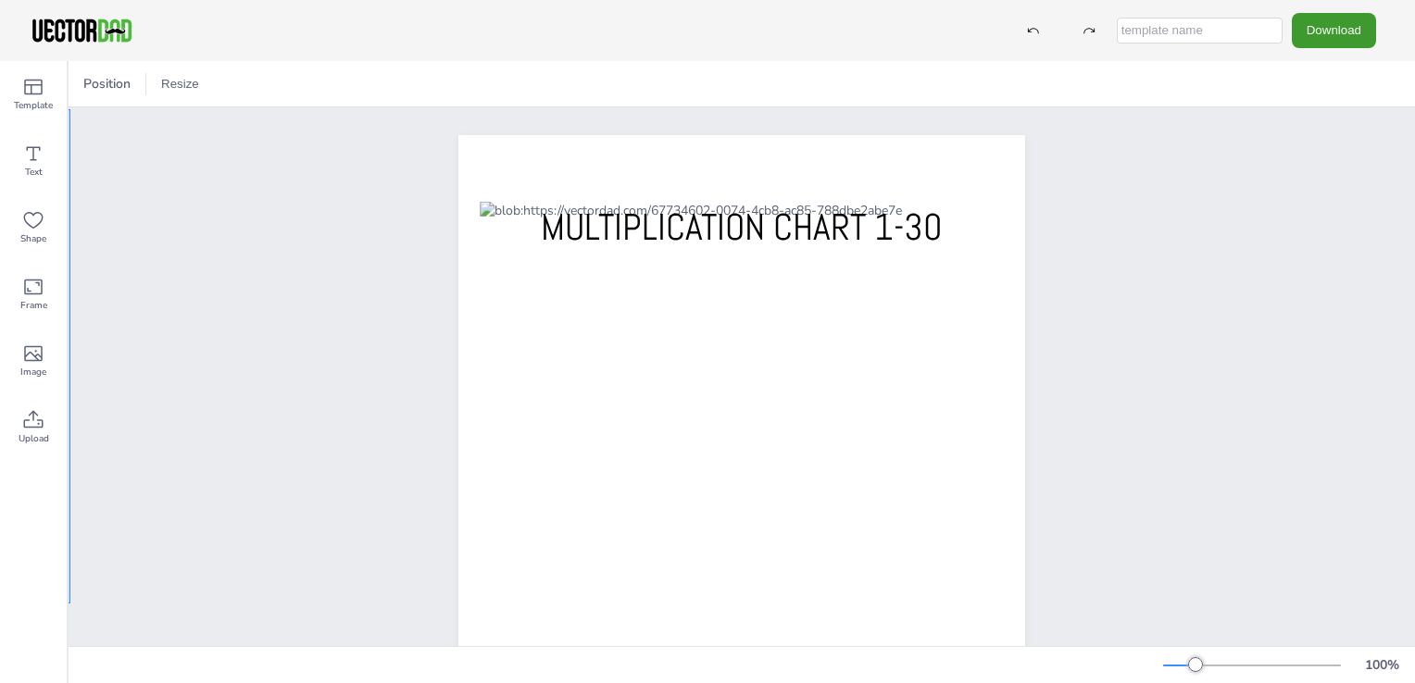
drag, startPoint x: 70, startPoint y: 109, endPoint x: 700, endPoint y: 454, distance: 717.5
click at [378, 506] on div "[DOMAIN_NAME] MULTIPLICATION CHART 1-30" at bounding box center [742, 501] width 1346 height 788
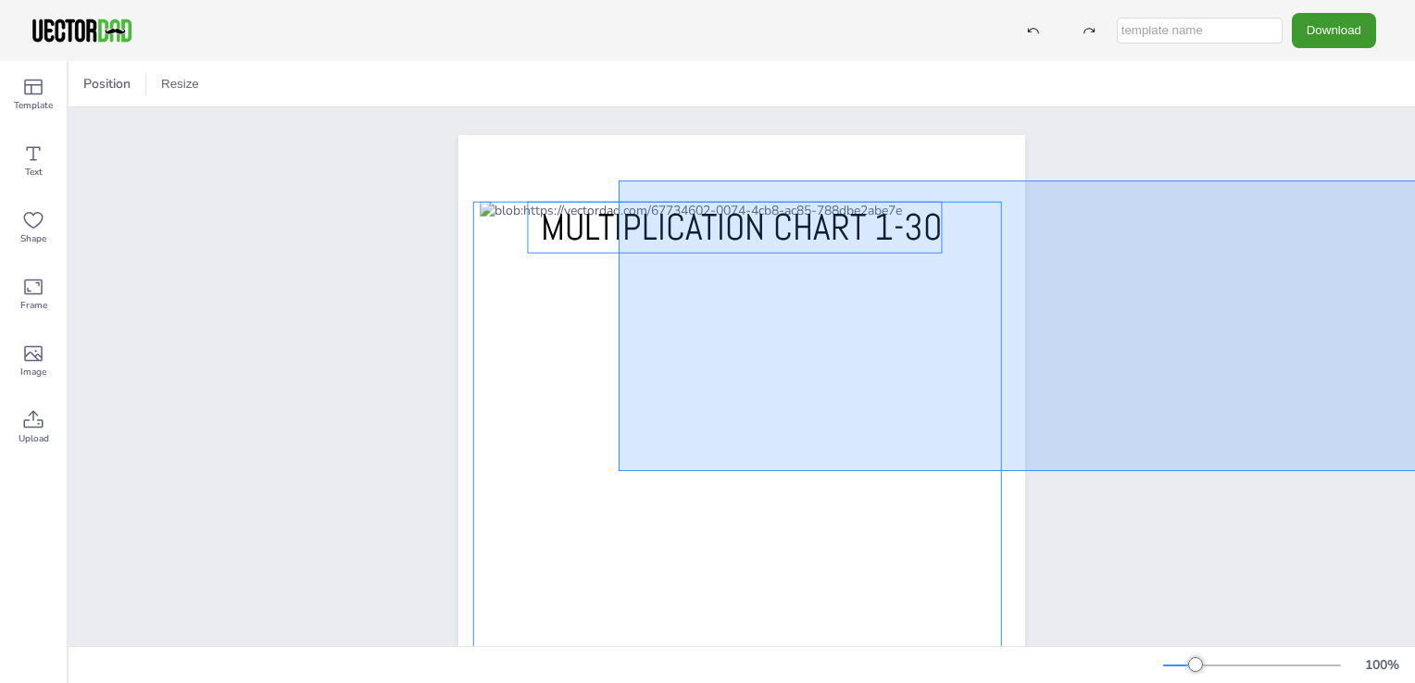
drag, startPoint x: 618, startPoint y: 181, endPoint x: 1417, endPoint y: 471, distance: 850.2
click at [1414, 471] on html "Download PNG JPG SVG PDF Template Text Shape Frame Image Upload Position Resize…" at bounding box center [707, 341] width 1415 height 683
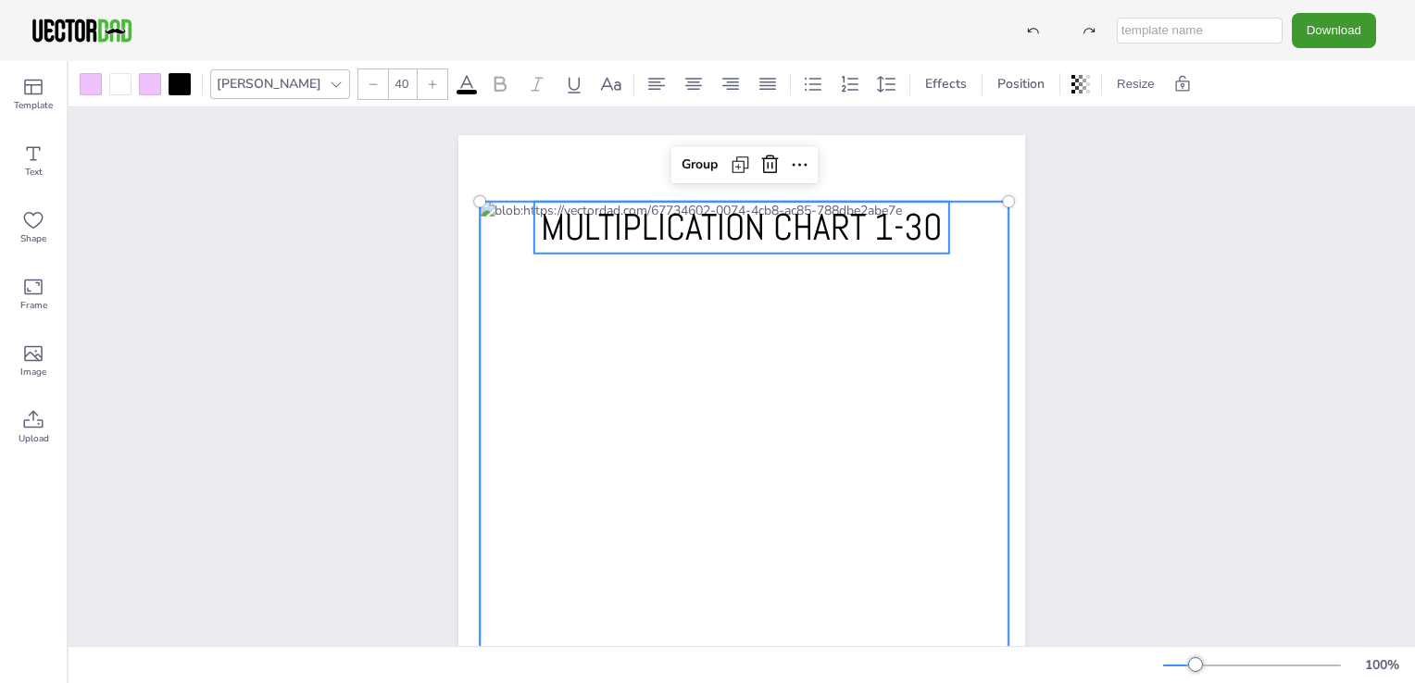
drag, startPoint x: 0, startPoint y: 169, endPoint x: 906, endPoint y: 320, distance: 918.8
click at [1139, 392] on div "Template Text Shape Frame Image Upload [PERSON_NAME] 40 Effects Position Resize…" at bounding box center [707, 372] width 1415 height 622
drag, startPoint x: 24, startPoint y: 257, endPoint x: 800, endPoint y: 328, distance: 779.0
click at [800, 328] on div "Template Text Shape Frame Image Upload [PERSON_NAME] 40 Effects Position Resize…" at bounding box center [707, 372] width 1415 height 622
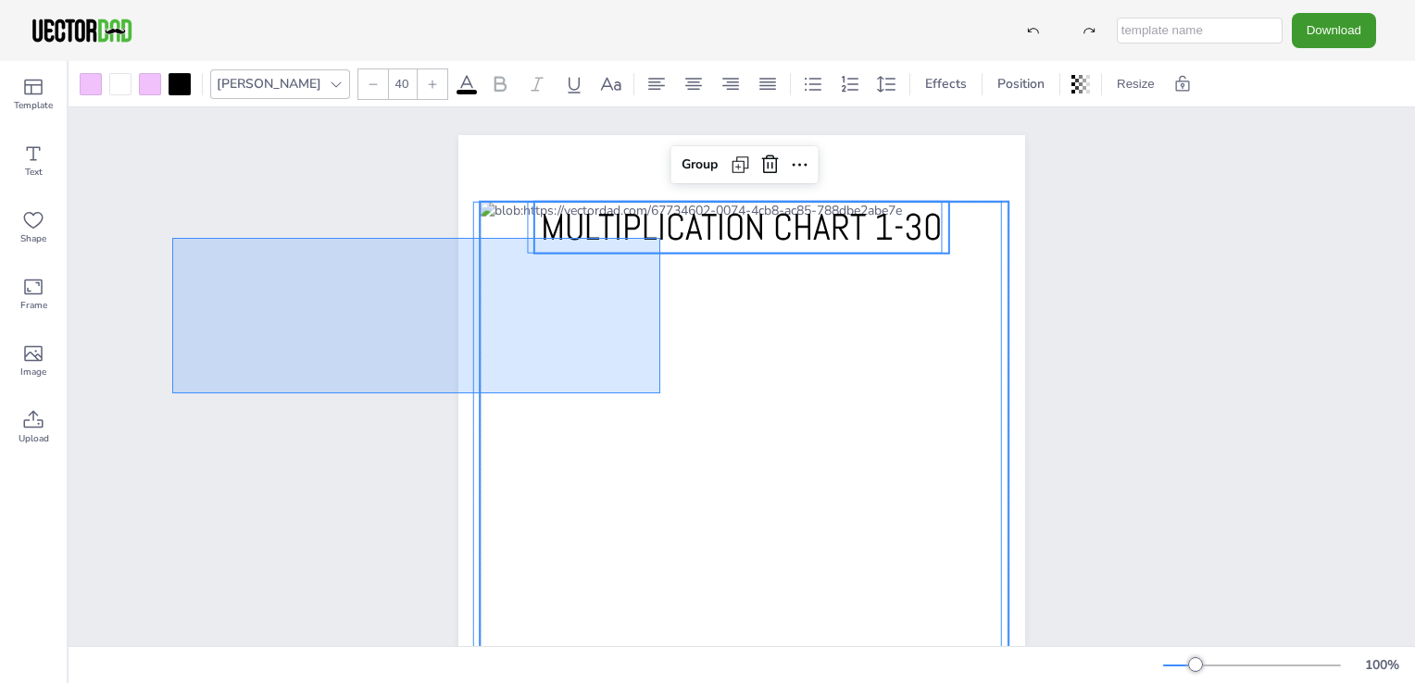
drag, startPoint x: 171, startPoint y: 257, endPoint x: 704, endPoint y: 373, distance: 545.6
click at [694, 382] on div "[DOMAIN_NAME] MULTIPLICATION CHART 1-30 Group" at bounding box center [742, 501] width 1346 height 788
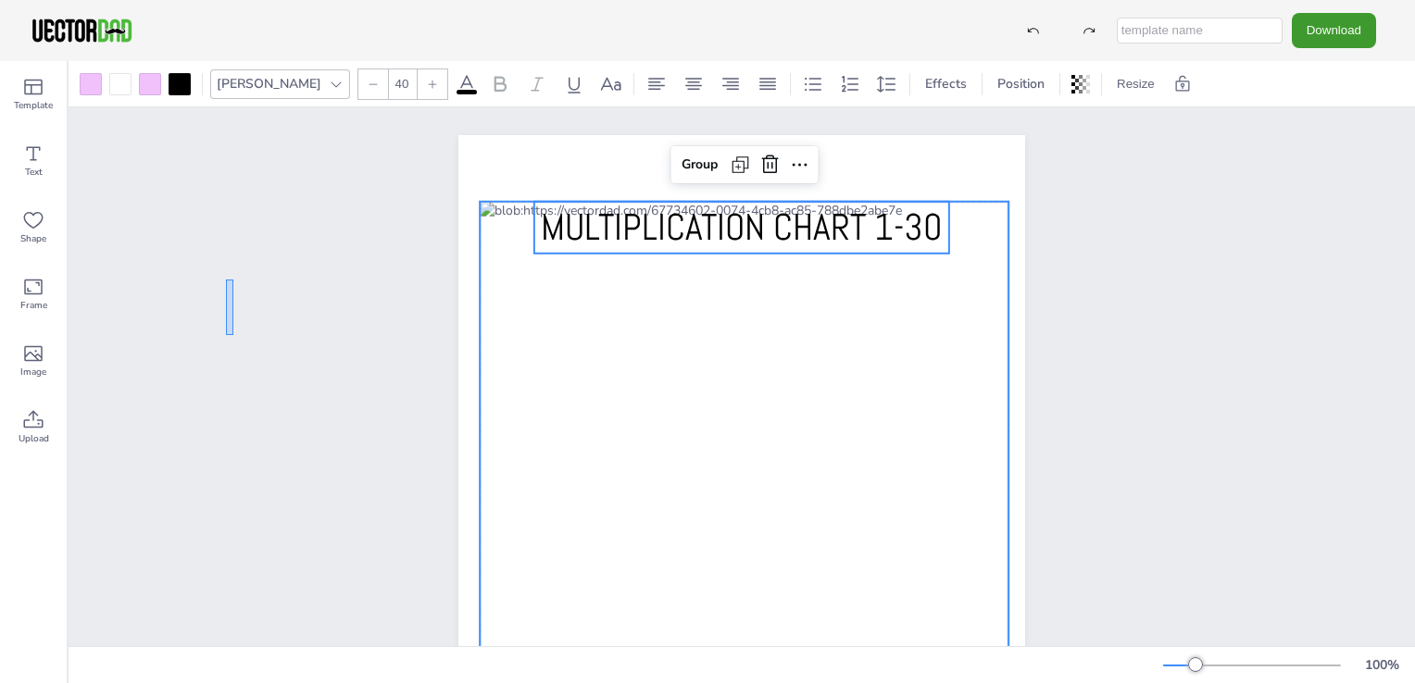
drag, startPoint x: 226, startPoint y: 280, endPoint x: 418, endPoint y: 371, distance: 213.3
click at [410, 380] on div "[DOMAIN_NAME] MULTIPLICATION CHART 1-30 Group" at bounding box center [742, 501] width 1346 height 788
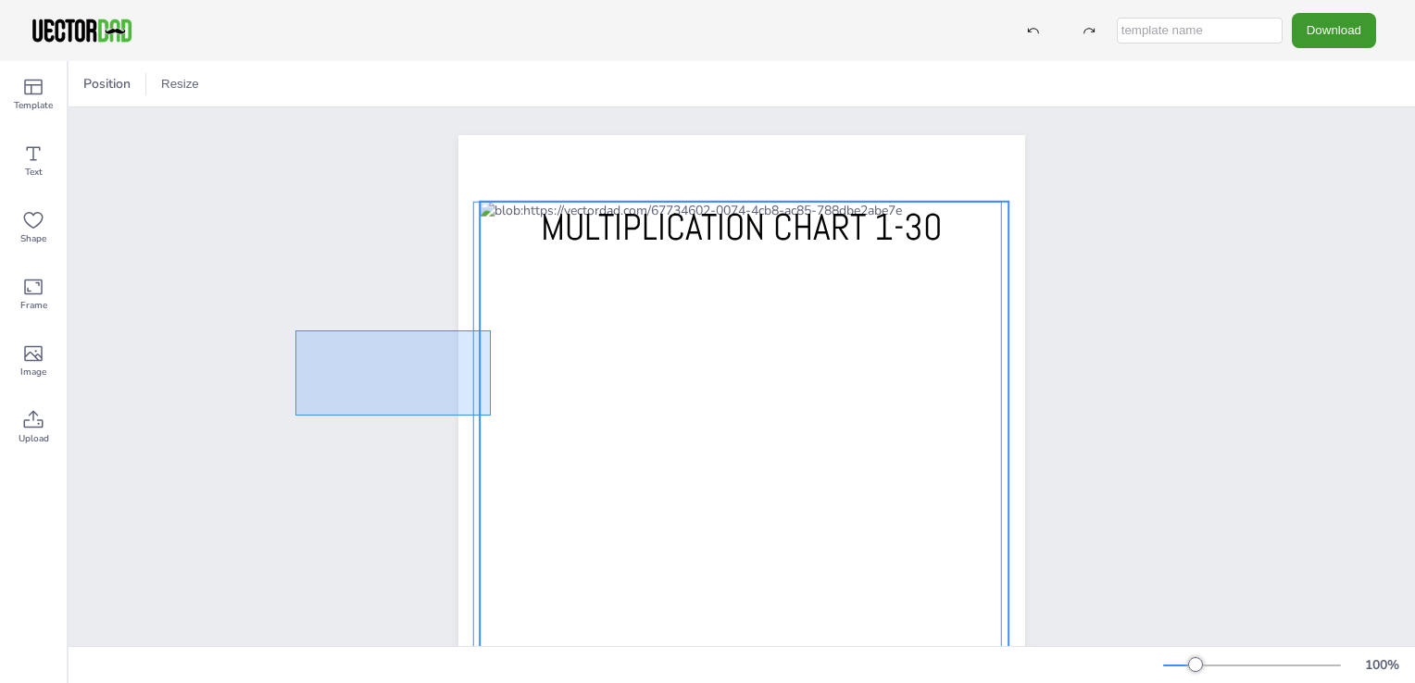
drag, startPoint x: 310, startPoint y: 341, endPoint x: 496, endPoint y: 383, distance: 190.9
click at [503, 412] on div "[DOMAIN_NAME] MULTIPLICATION CHART 1-30" at bounding box center [742, 501] width 1346 height 788
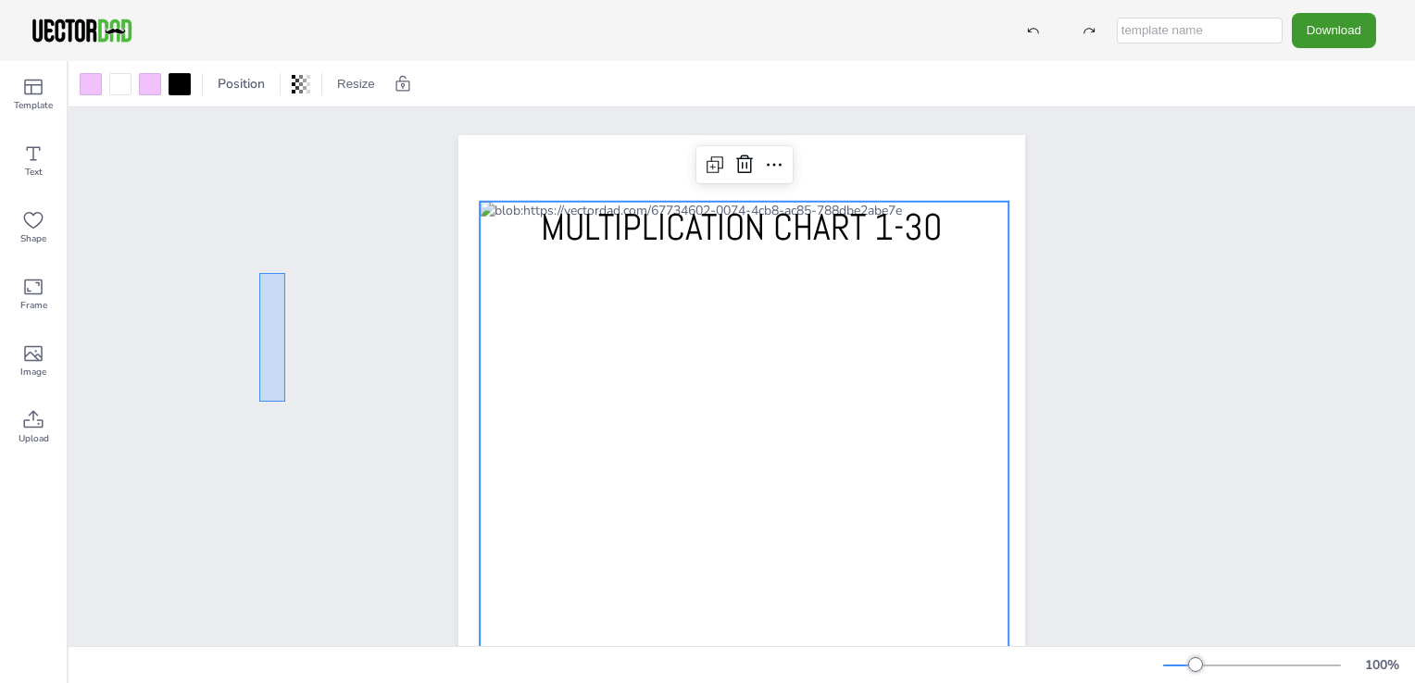
drag, startPoint x: 274, startPoint y: 286, endPoint x: 327, endPoint y: 346, distance: 80.0
click at [324, 350] on div "[DOMAIN_NAME] MULTIPLICATION CHART 1-30" at bounding box center [742, 501] width 1346 height 788
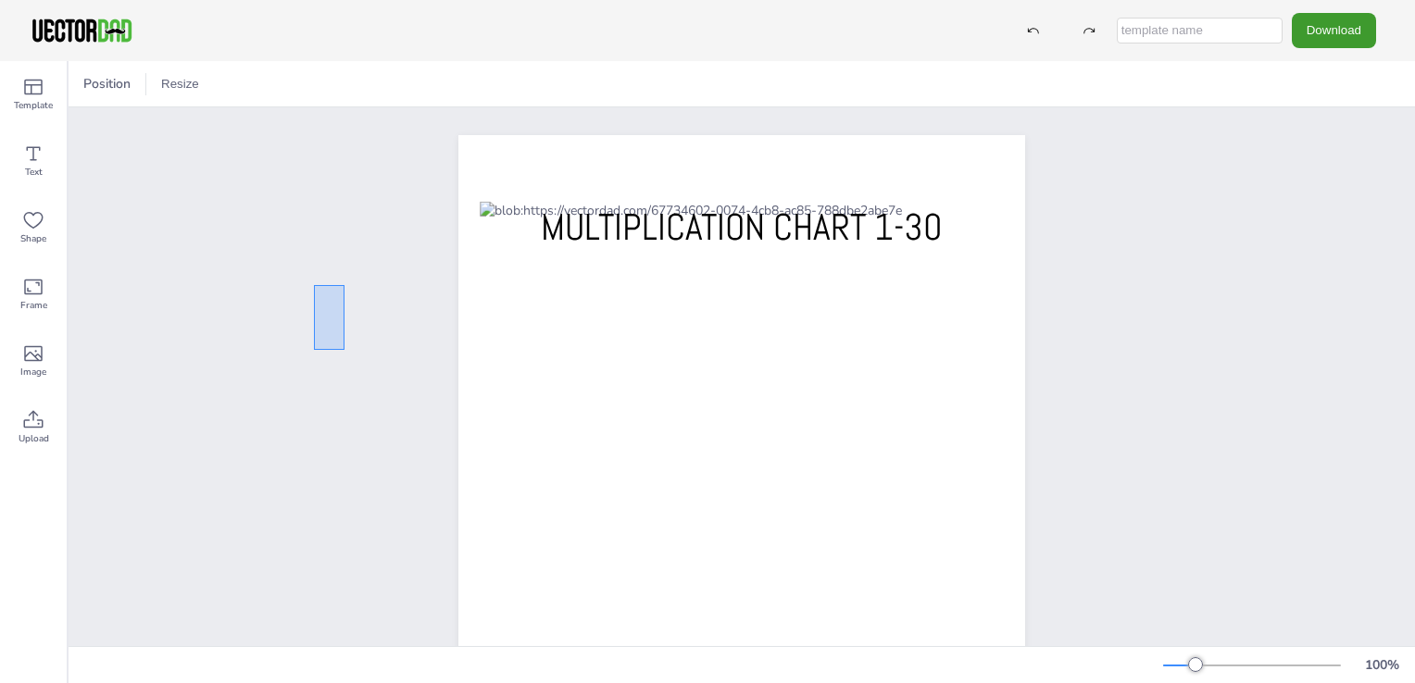
drag, startPoint x: 344, startPoint y: 285, endPoint x: 422, endPoint y: 265, distance: 80.4
click at [419, 284] on div "[DOMAIN_NAME] MULTIPLICATION CHART 1-30" at bounding box center [742, 501] width 1346 height 788
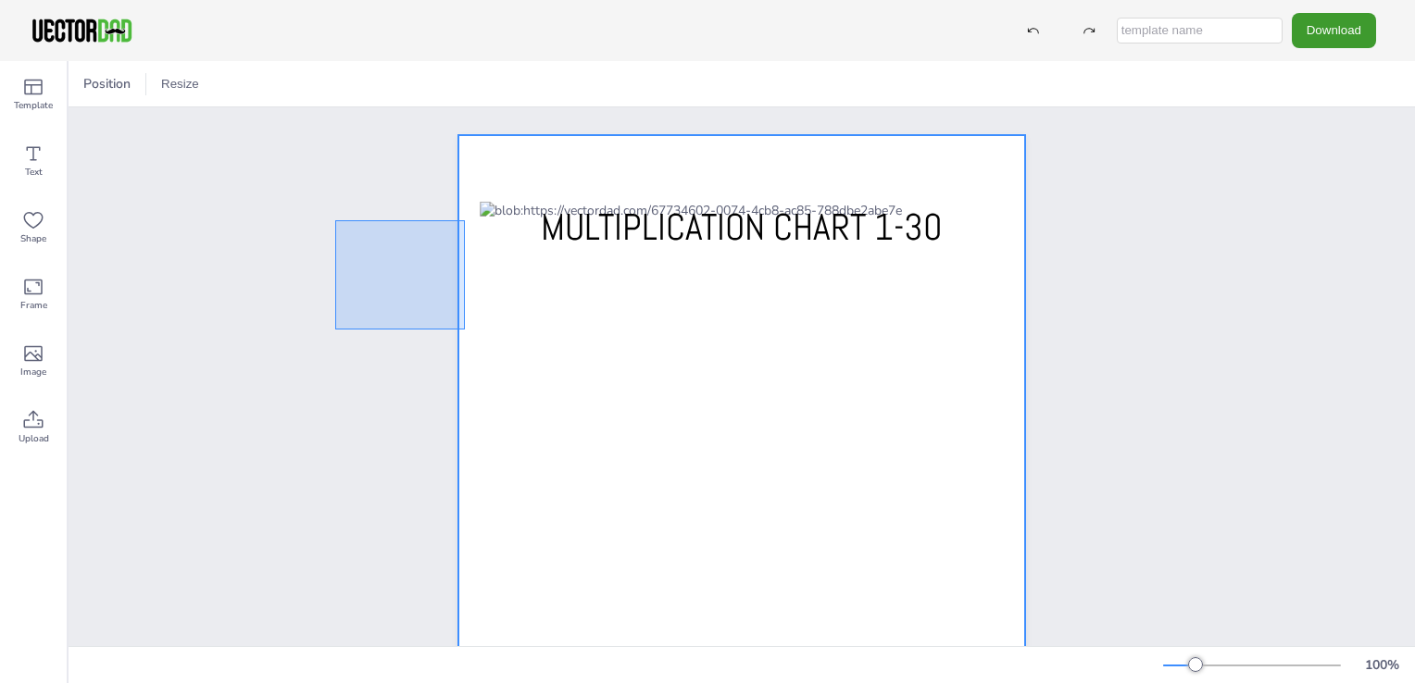
drag, startPoint x: 323, startPoint y: 247, endPoint x: 389, endPoint y: 259, distance: 66.8
click at [462, 316] on div "[DOMAIN_NAME] MULTIPLICATION CHART 1-30" at bounding box center [742, 501] width 1346 height 788
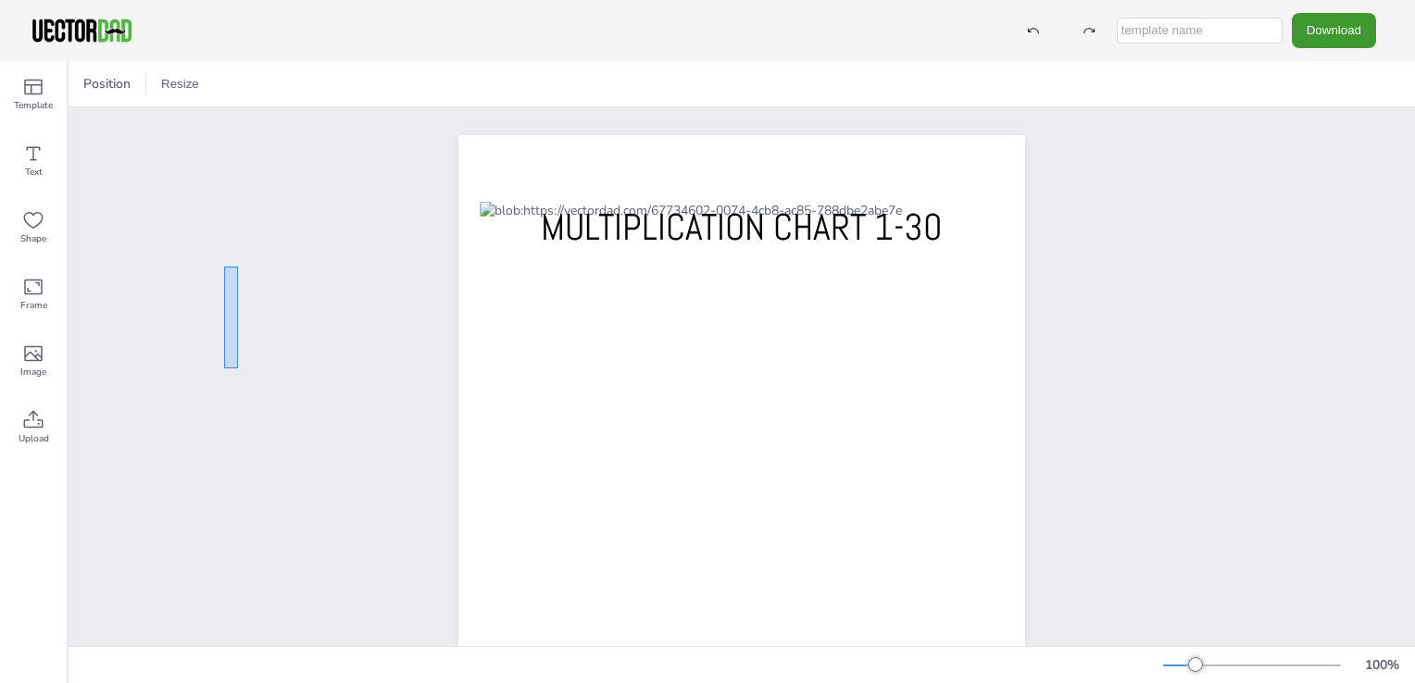
drag, startPoint x: 211, startPoint y: 272, endPoint x: 305, endPoint y: 267, distance: 94.6
click at [381, 318] on div "[DOMAIN_NAME] MULTIPLICATION CHART 1-30" at bounding box center [742, 501] width 1346 height 788
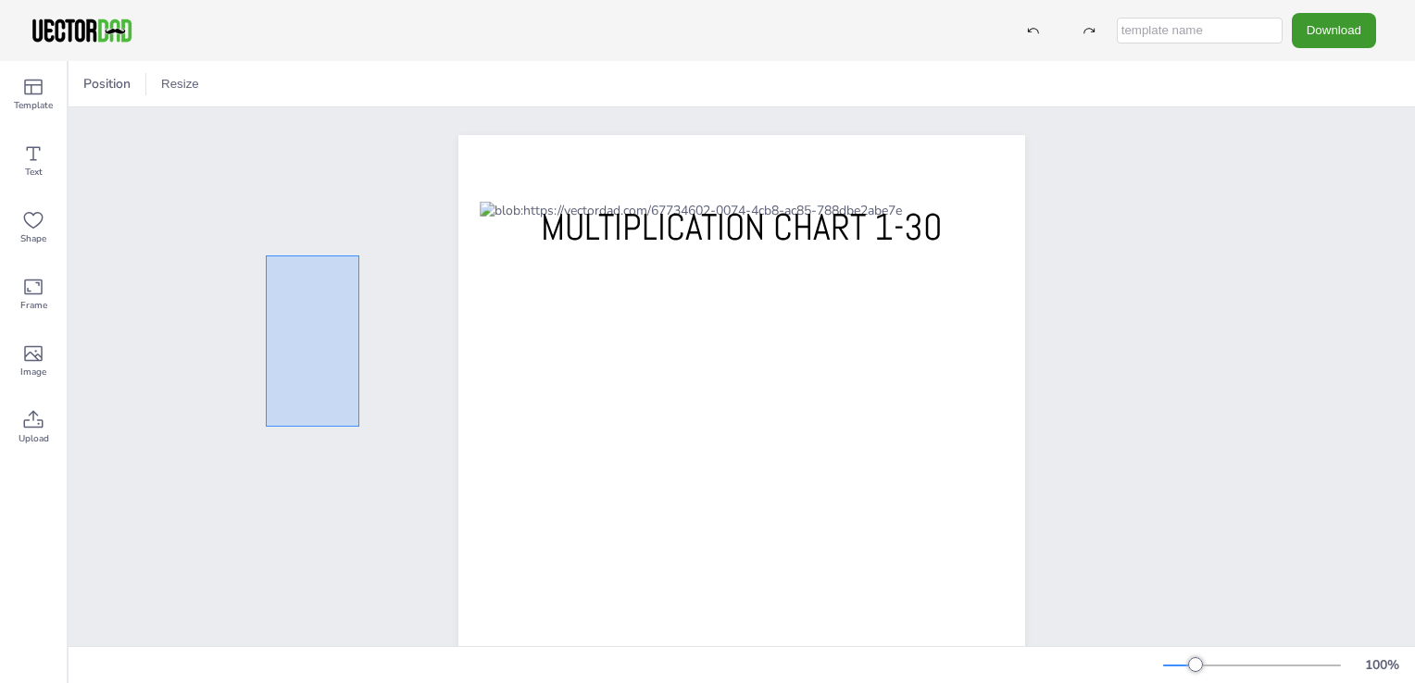
drag, startPoint x: 242, startPoint y: 267, endPoint x: 363, endPoint y: 390, distance: 172.8
click at [364, 392] on div "[DOMAIN_NAME] MULTIPLICATION CHART 1-30" at bounding box center [742, 501] width 1346 height 788
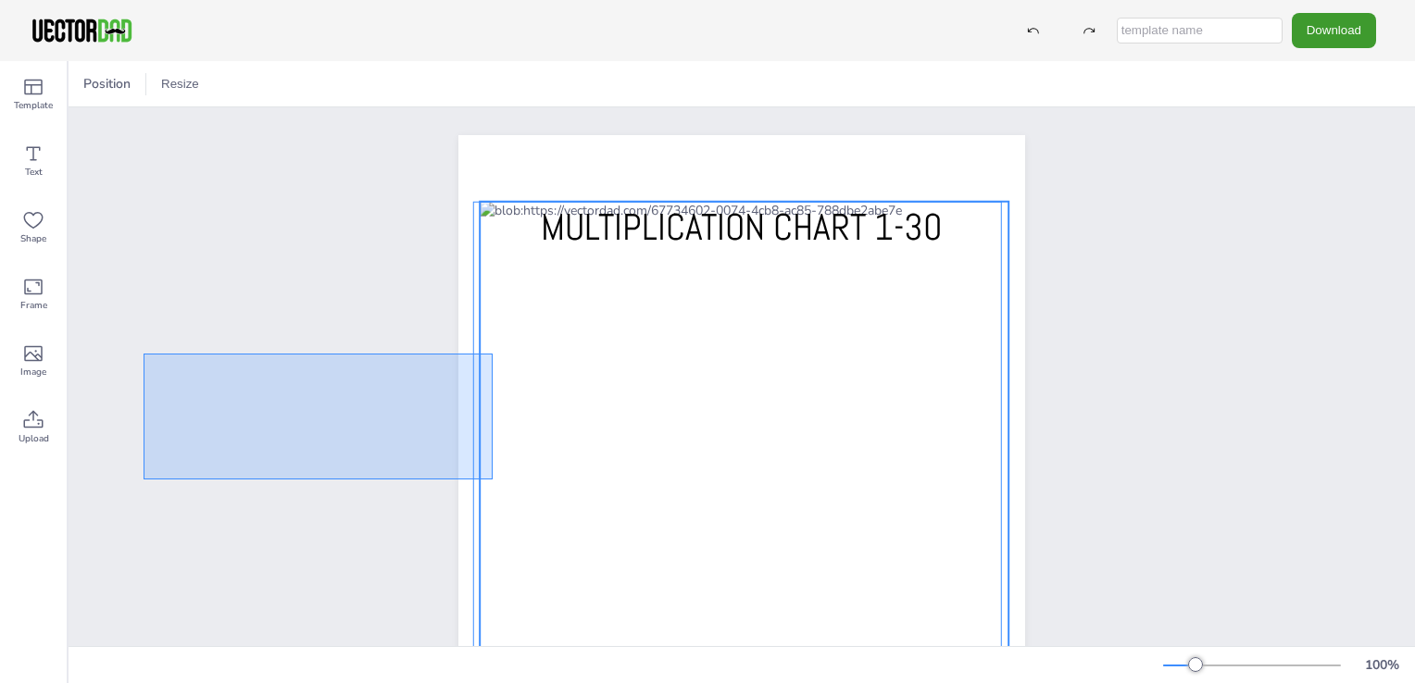
drag
click at [56, 461] on div "Template Text Shape Frame Image Upload Position Resize [DOMAIN_NAME] MULTIPLICA…" at bounding box center [707, 372] width 1415 height 622
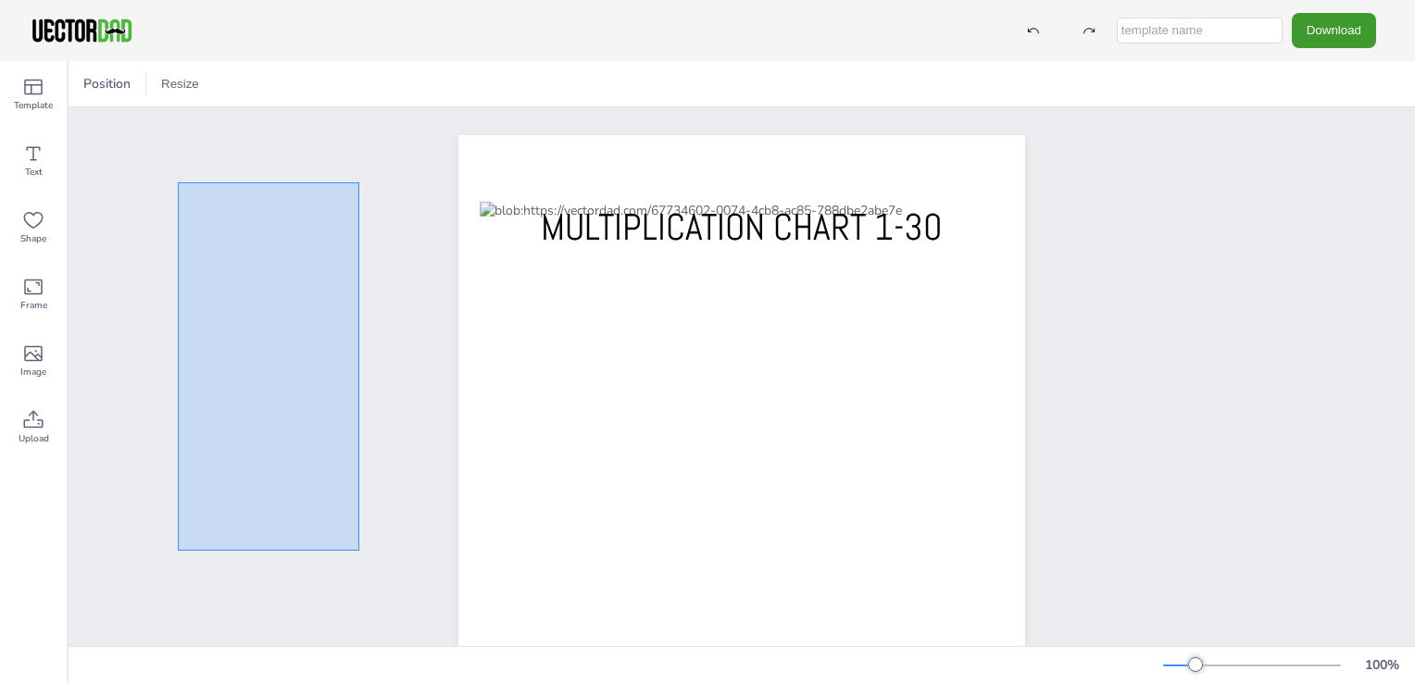
click at [373, 474] on div "[DOMAIN_NAME] MULTIPLICATION CHART 1-30" at bounding box center [742, 501] width 1346 height 788
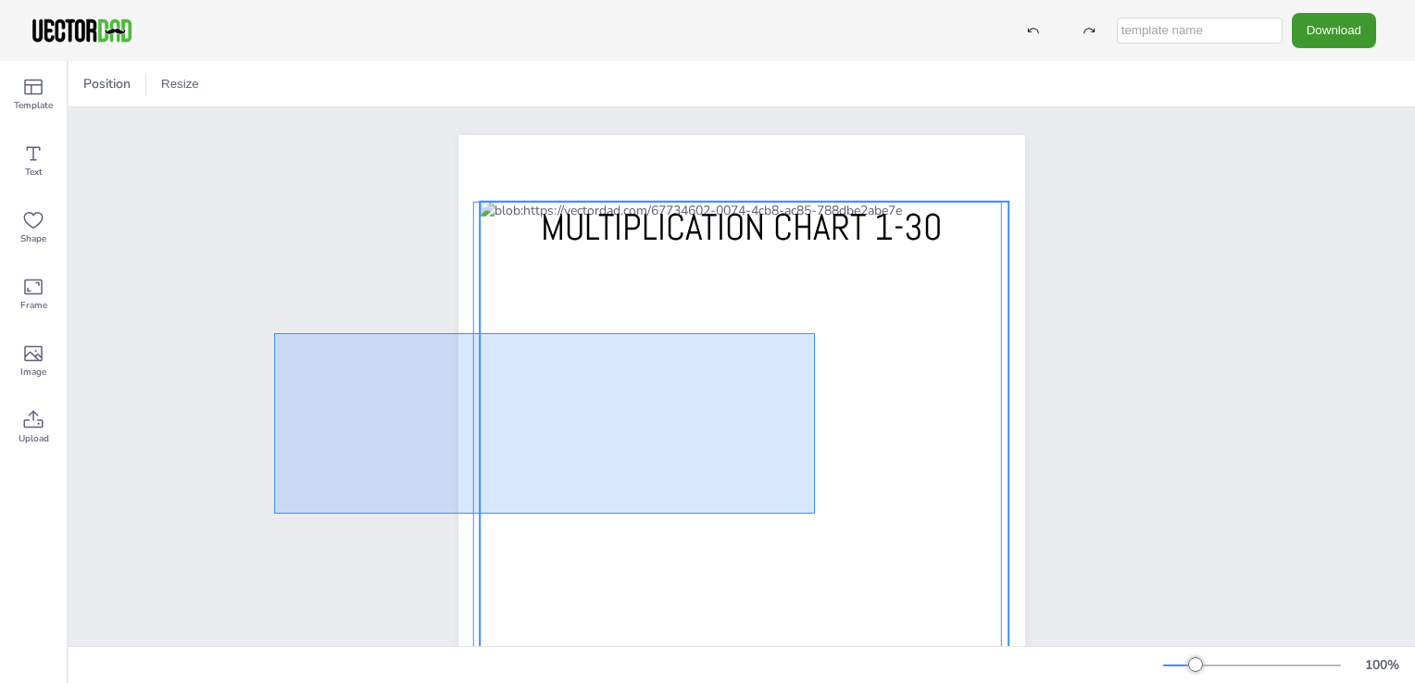
click at [951, 509] on div "[DOMAIN_NAME] MULTIPLICATION CHART 1-30" at bounding box center [742, 501] width 1346 height 788
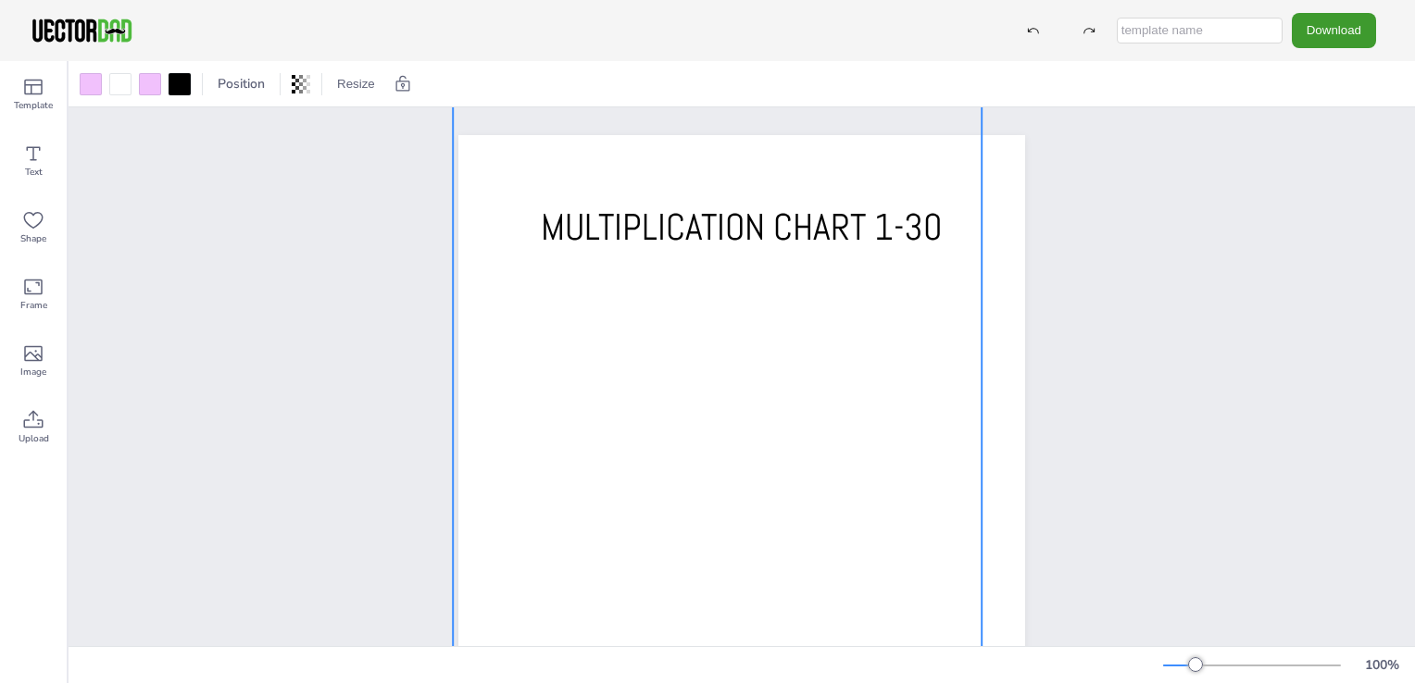
drag, startPoint x: 974, startPoint y: 387, endPoint x: 683, endPoint y: 253, distance: 320.2
click at [658, 256] on div at bounding box center [717, 398] width 529 height 600
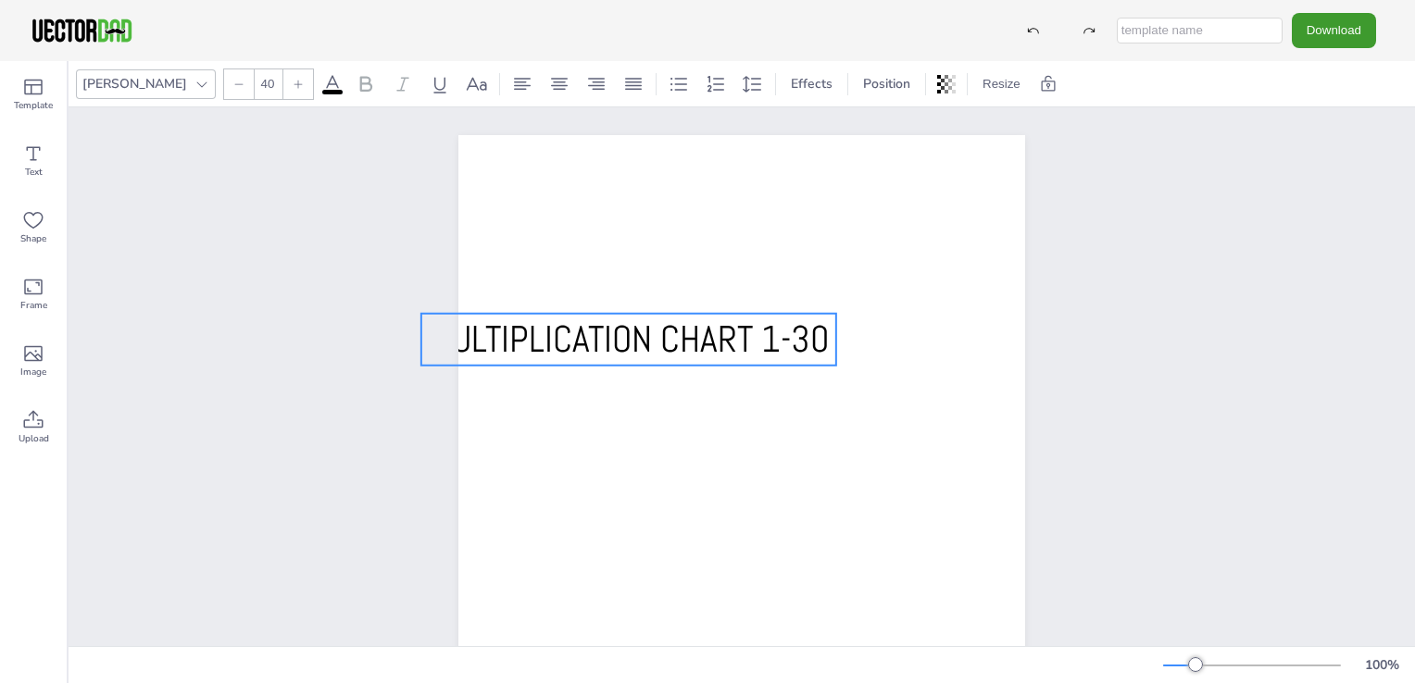
drag, startPoint x: 683, startPoint y: 253, endPoint x: 592, endPoint y: 361, distance: 141.3
click at [567, 135] on div "[DOMAIN_NAME] MULTIPLICATION CHART 1-30" at bounding box center [741, 135] width 567 height 0
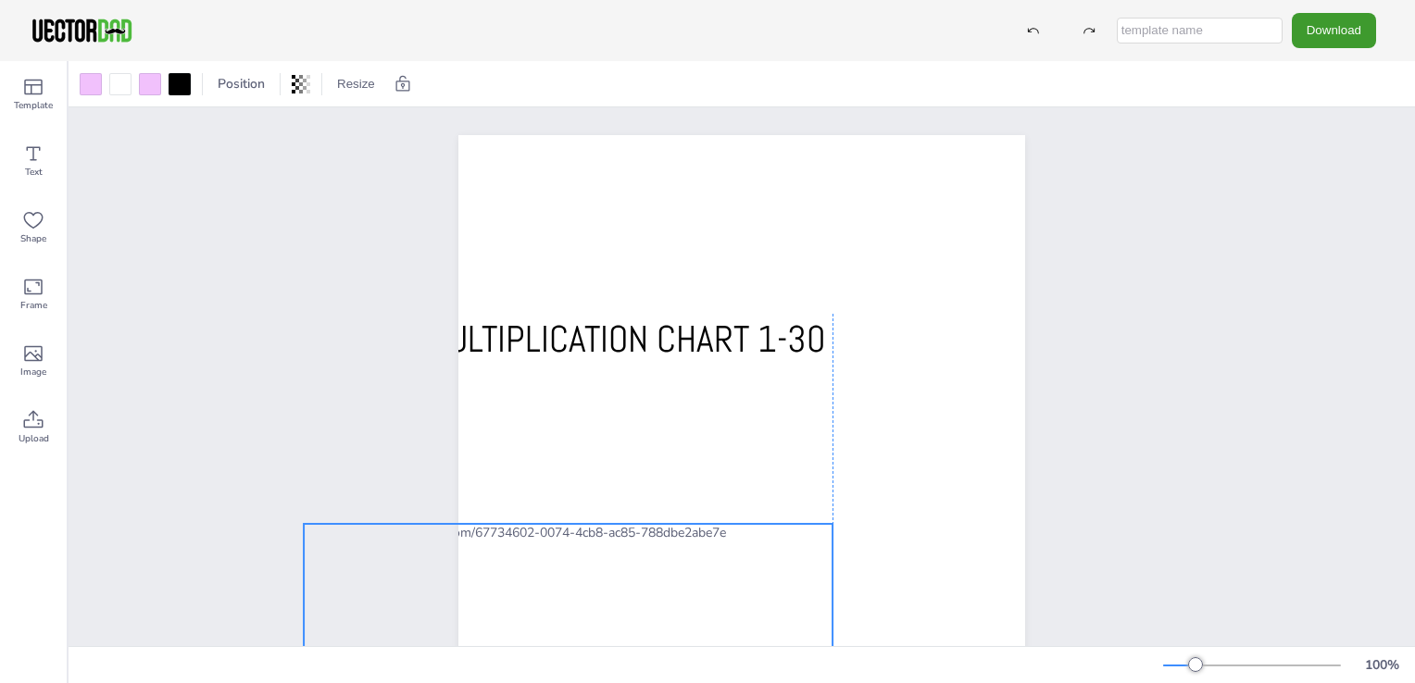
drag, startPoint x: 354, startPoint y: 627, endPoint x: 148, endPoint y: 302, distance: 384.5
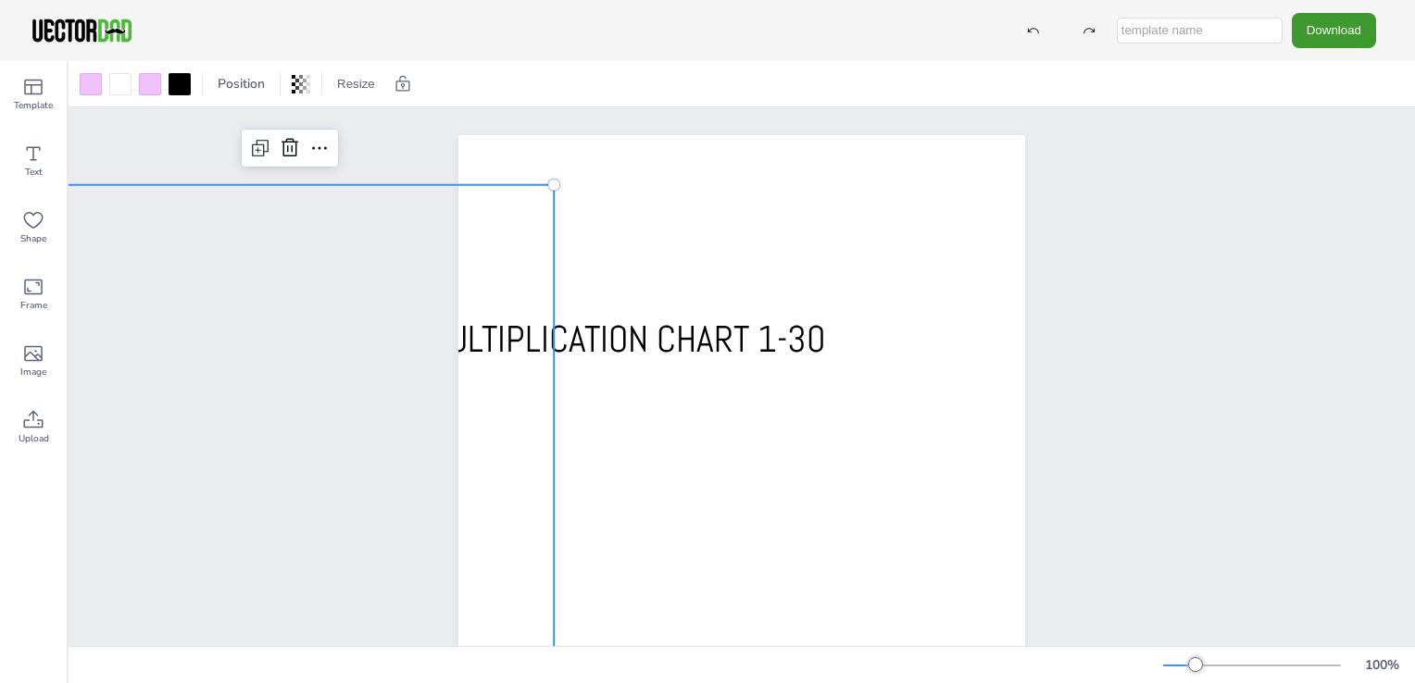
drag, startPoint x: 178, startPoint y: 303, endPoint x: 1145, endPoint y: 98, distance: 988.8
click at [1145, 98] on div "Position Resize" at bounding box center [742, 83] width 1346 height 45
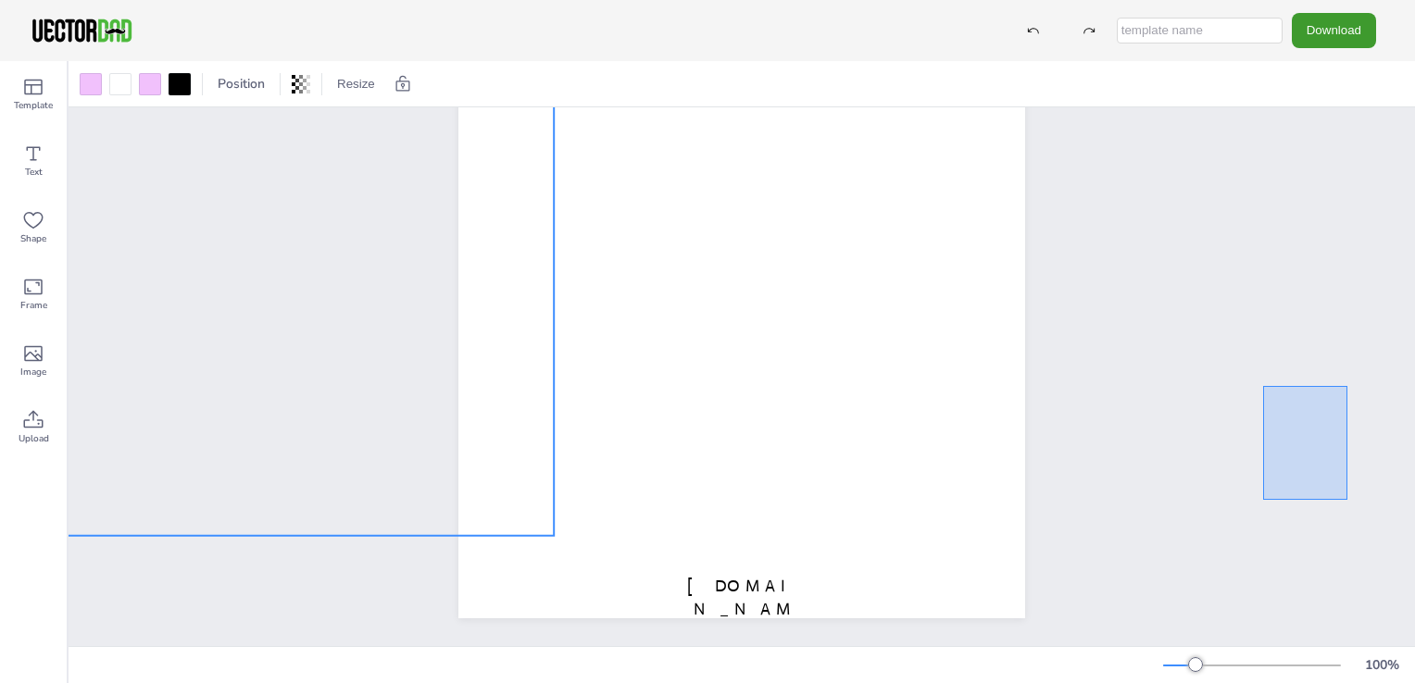
drag, startPoint x: 1263, startPoint y: 372, endPoint x: 1281, endPoint y: 355, distance: 25.5
click at [1348, 426] on div "[DOMAIN_NAME] MULTIPLICATION CHART 1-30" at bounding box center [742, 252] width 1346 height 788
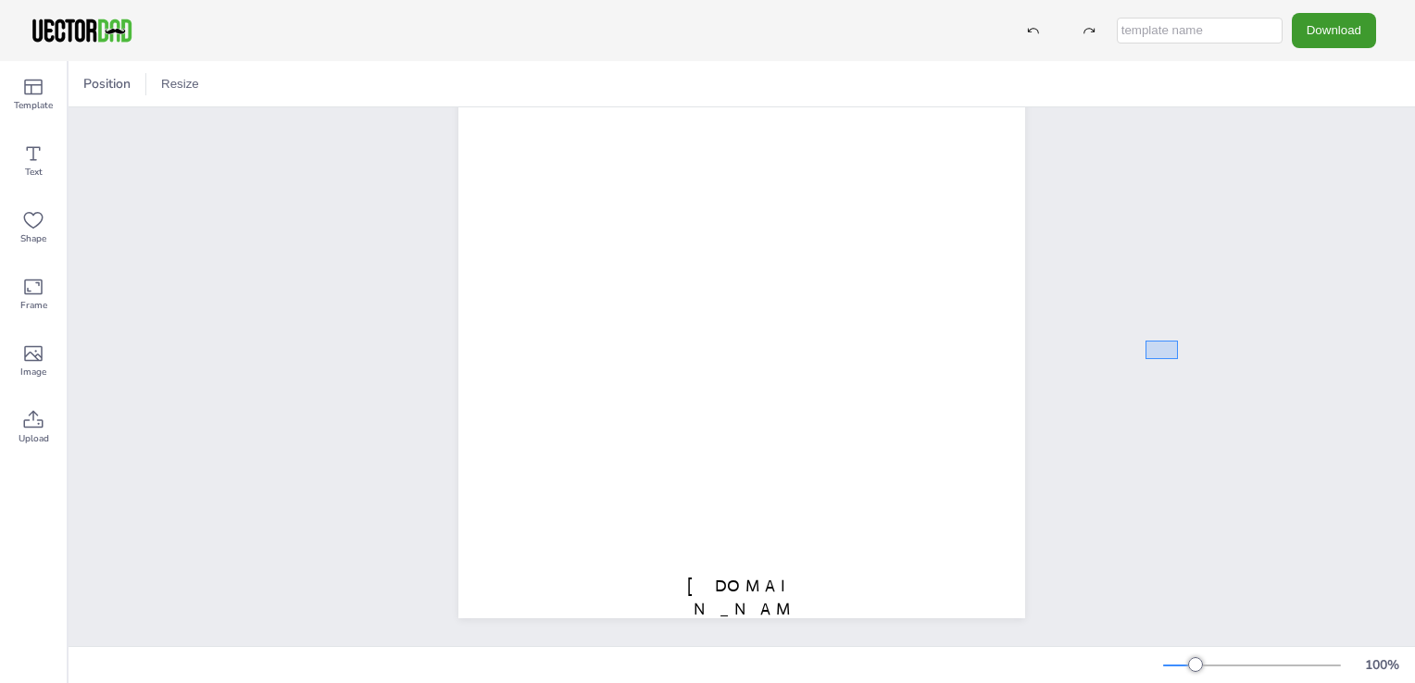
drag, startPoint x: 1144, startPoint y: 338, endPoint x: 1330, endPoint y: 262, distance: 201.0
click at [1335, 295] on div "[DOMAIN_NAME] MULTIPLICATION CHART 1-30" at bounding box center [742, 252] width 1346 height 788
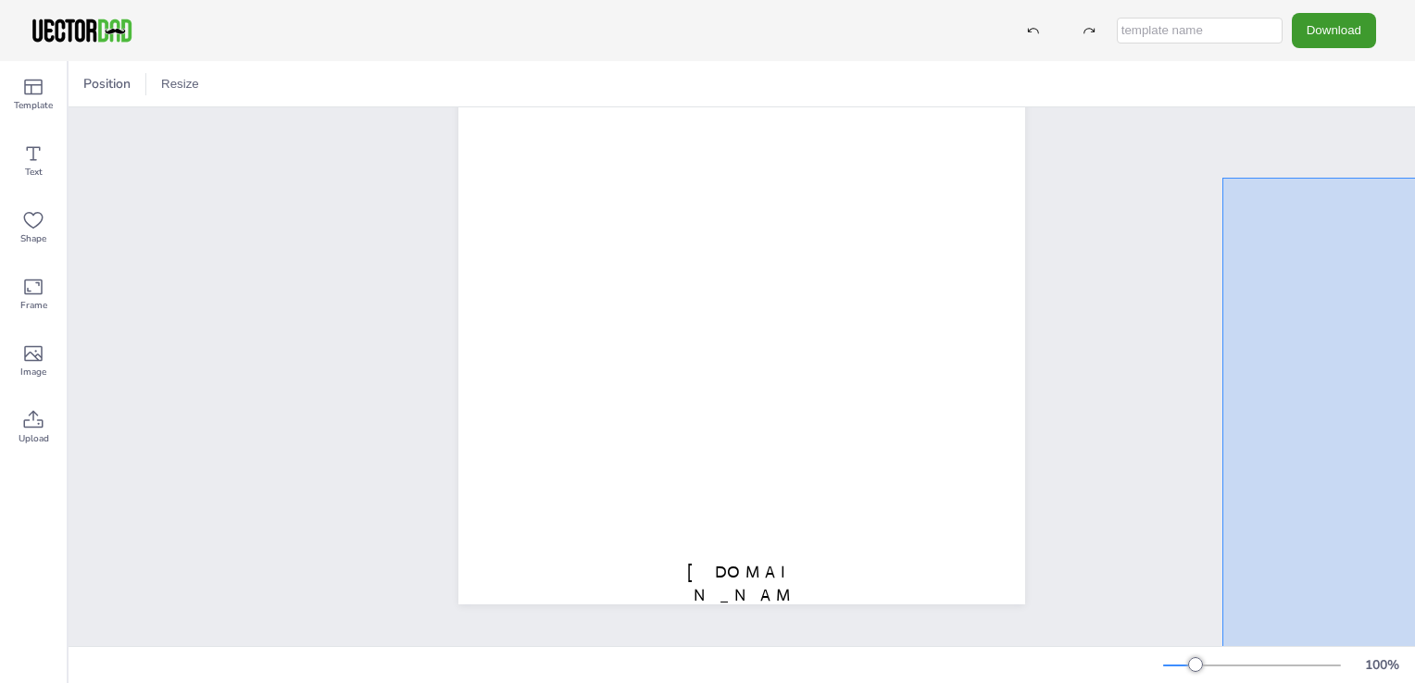
drag, startPoint x: 1141, startPoint y: 227, endPoint x: 653, endPoint y: 562, distance: 591.9
click at [715, 576] on div "[DOMAIN_NAME] MULTIPLICATION CHART 1-30" at bounding box center [742, 238] width 1346 height 788
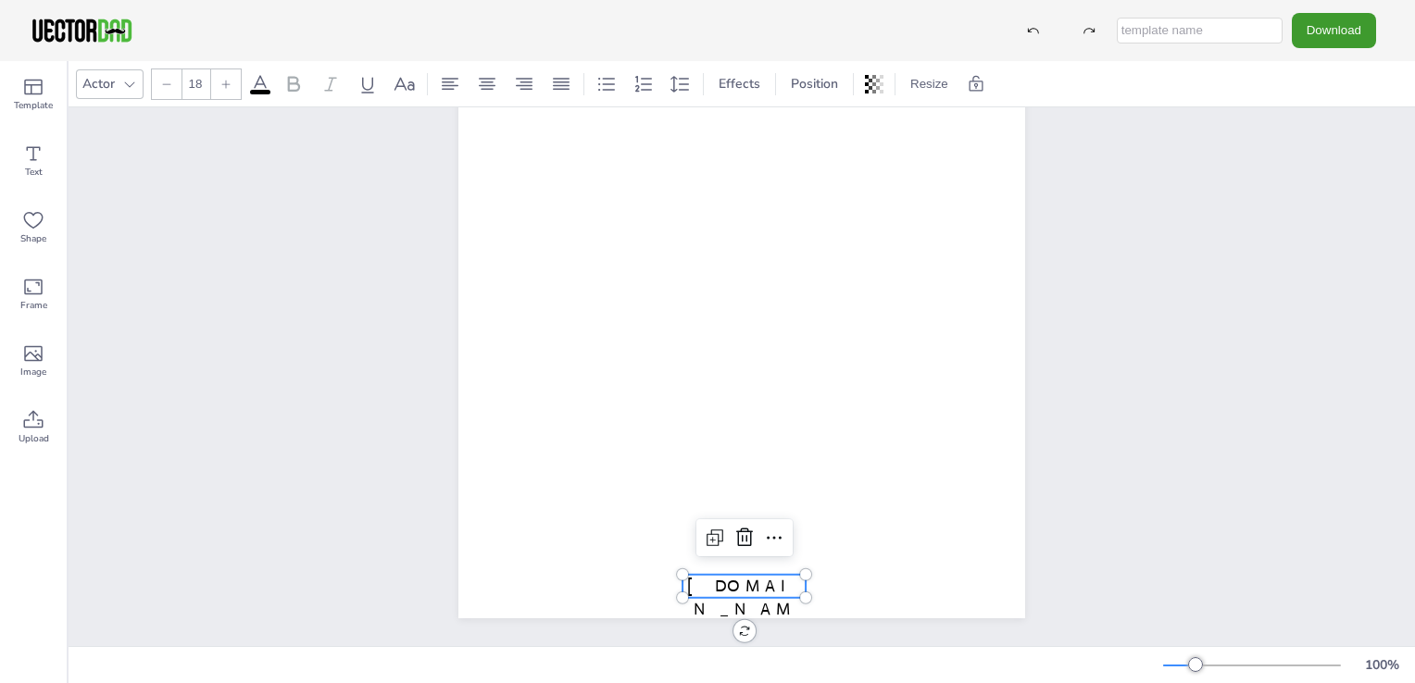
drag, startPoint x: 0, startPoint y: 601, endPoint x: 828, endPoint y: 728, distance: 837.3
click at [828, 682] on html "Download PNG JPG SVG PDF Template Text Shape Frame Image Upload Actor 18 Effect…" at bounding box center [707, 341] width 1415 height 683
click at [404, 682] on html "Download PNG JPG SVG PDF Template Text Shape Frame Image Upload Actor 18 Effect…" at bounding box center [707, 341] width 1415 height 683
drag, startPoint x: 153, startPoint y: 406, endPoint x: 283, endPoint y: 435, distance: 133.6
click at [160, 413] on div "[DOMAIN_NAME] MULTIPLICATION CHART 1-30" at bounding box center [742, 252] width 1346 height 788
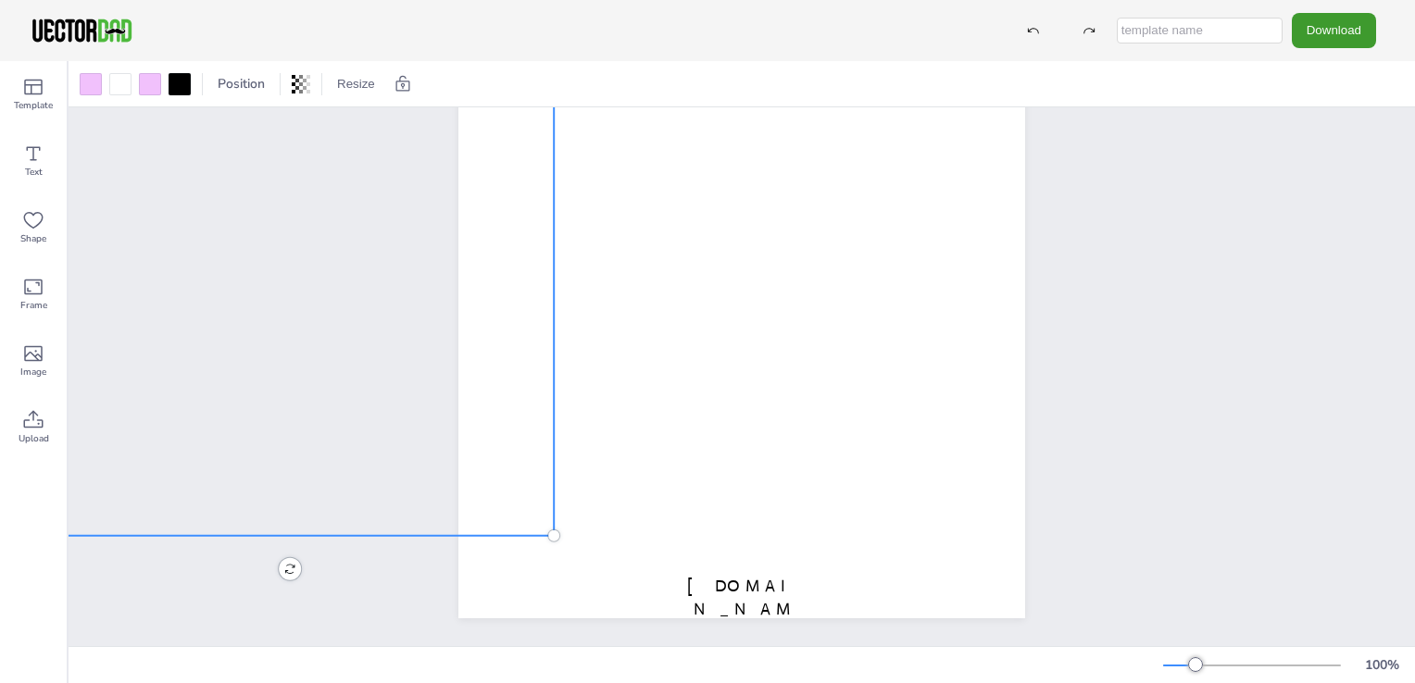
click at [1356, 314] on div "[DOMAIN_NAME] MULTIPLICATION CHART 1-30" at bounding box center [742, 252] width 1346 height 788
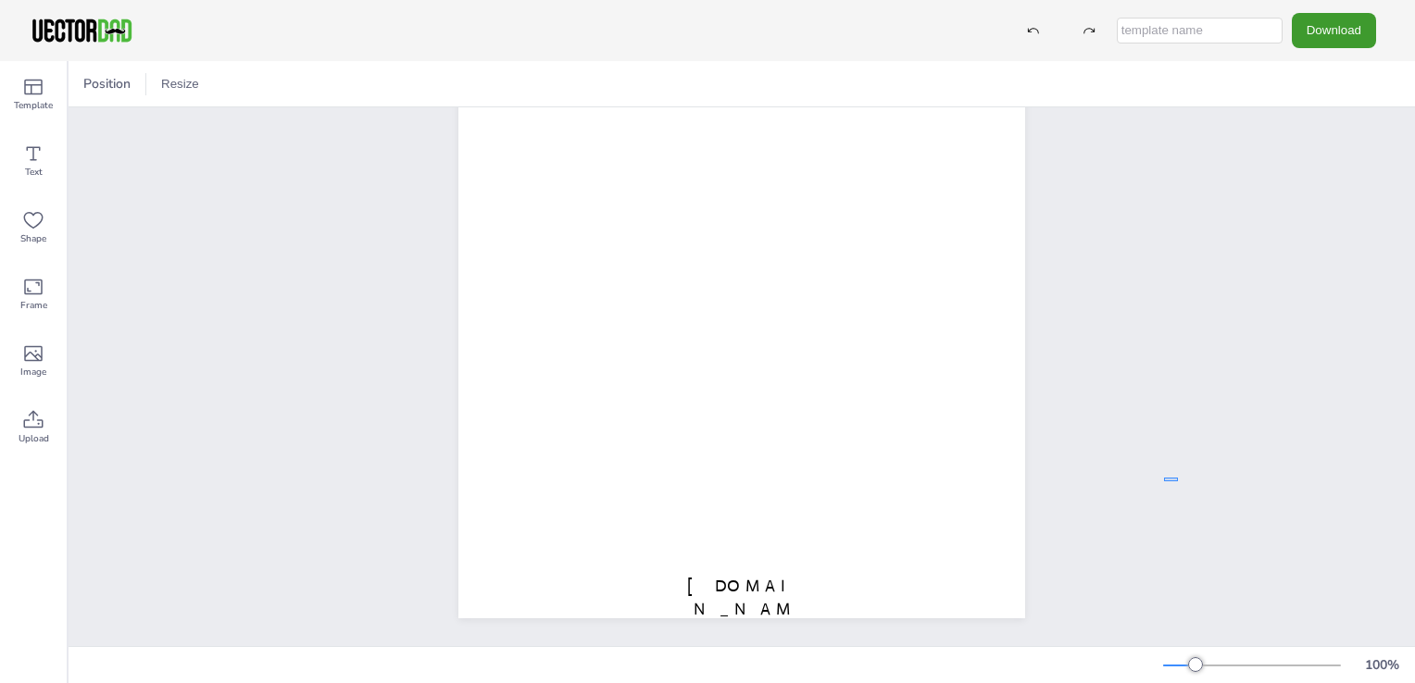
drag, startPoint x: 1178, startPoint y: 463, endPoint x: 1163, endPoint y: 391, distance: 73.7
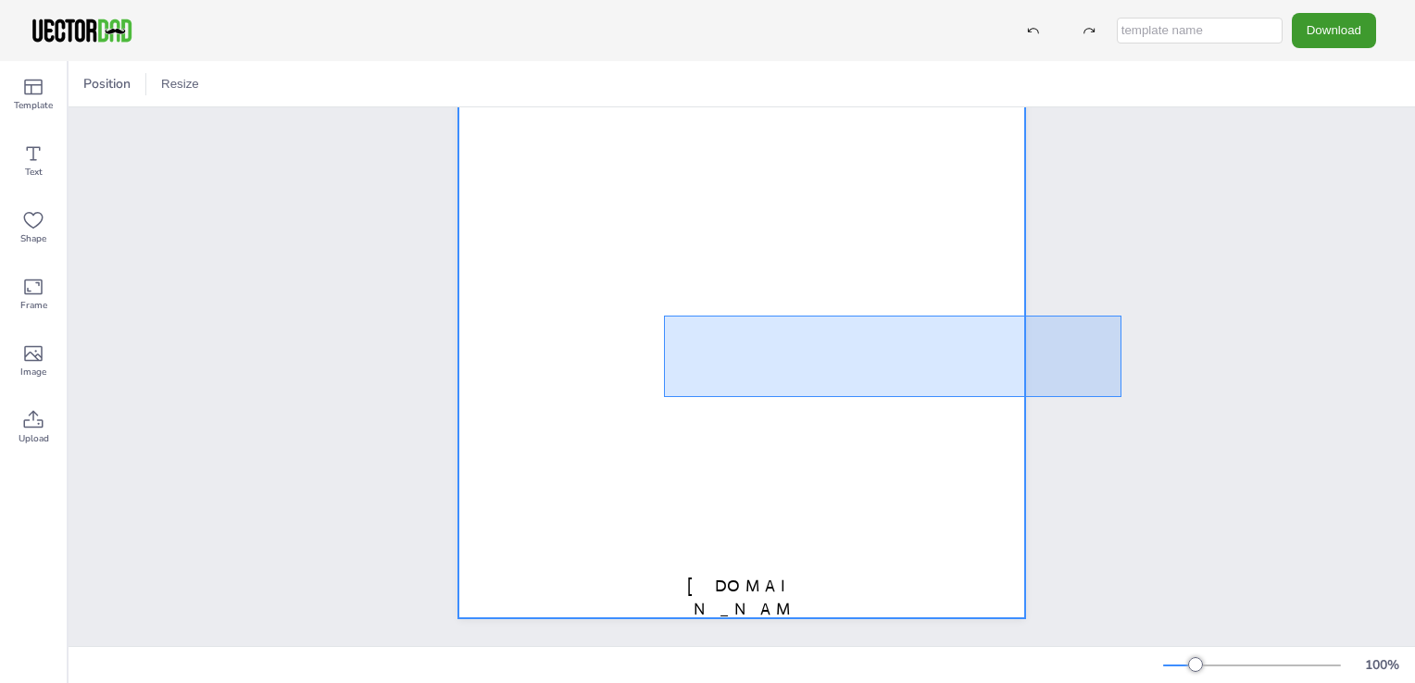
drag, startPoint x: 1121, startPoint y: 302, endPoint x: 694, endPoint y: 376, distance: 433.1
click at [692, 379] on div "[DOMAIN_NAME] MULTIPLICATION CHART 1-30" at bounding box center [742, 252] width 1346 height 788
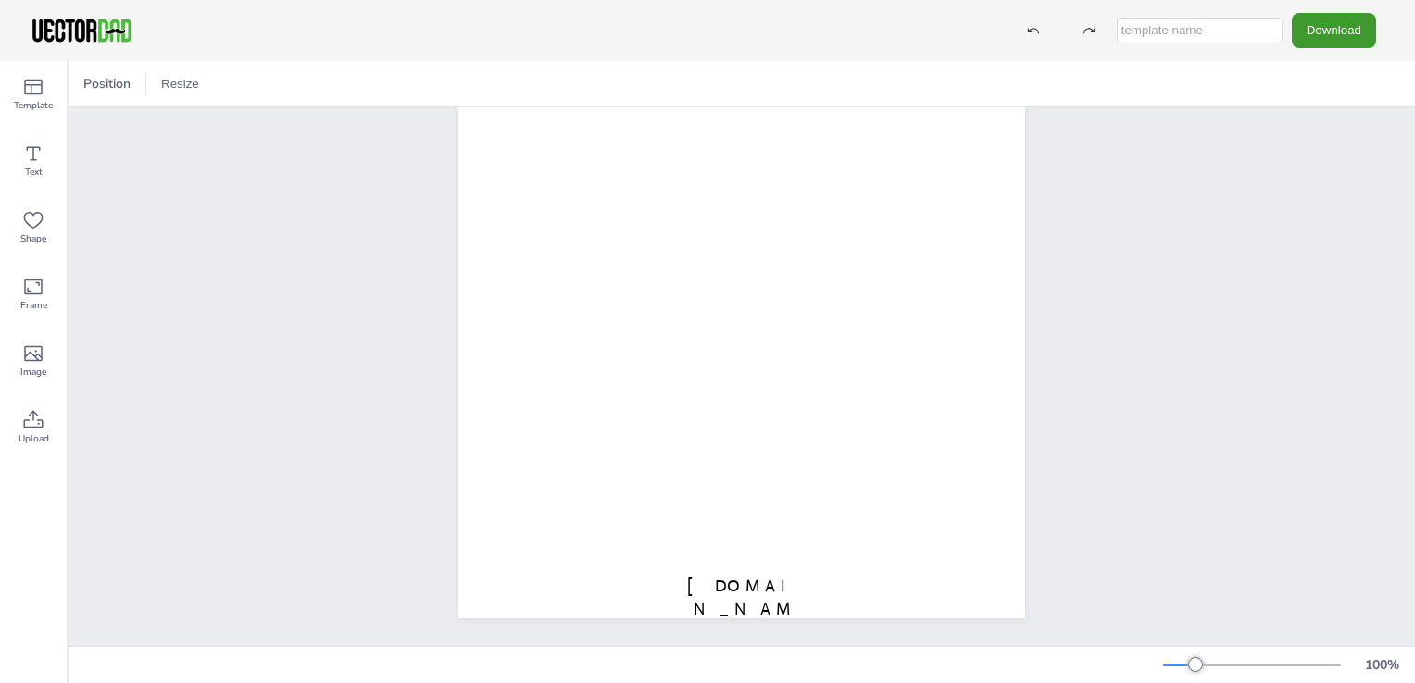
click at [1019, 102] on div "Position Resize" at bounding box center [742, 83] width 1346 height 45
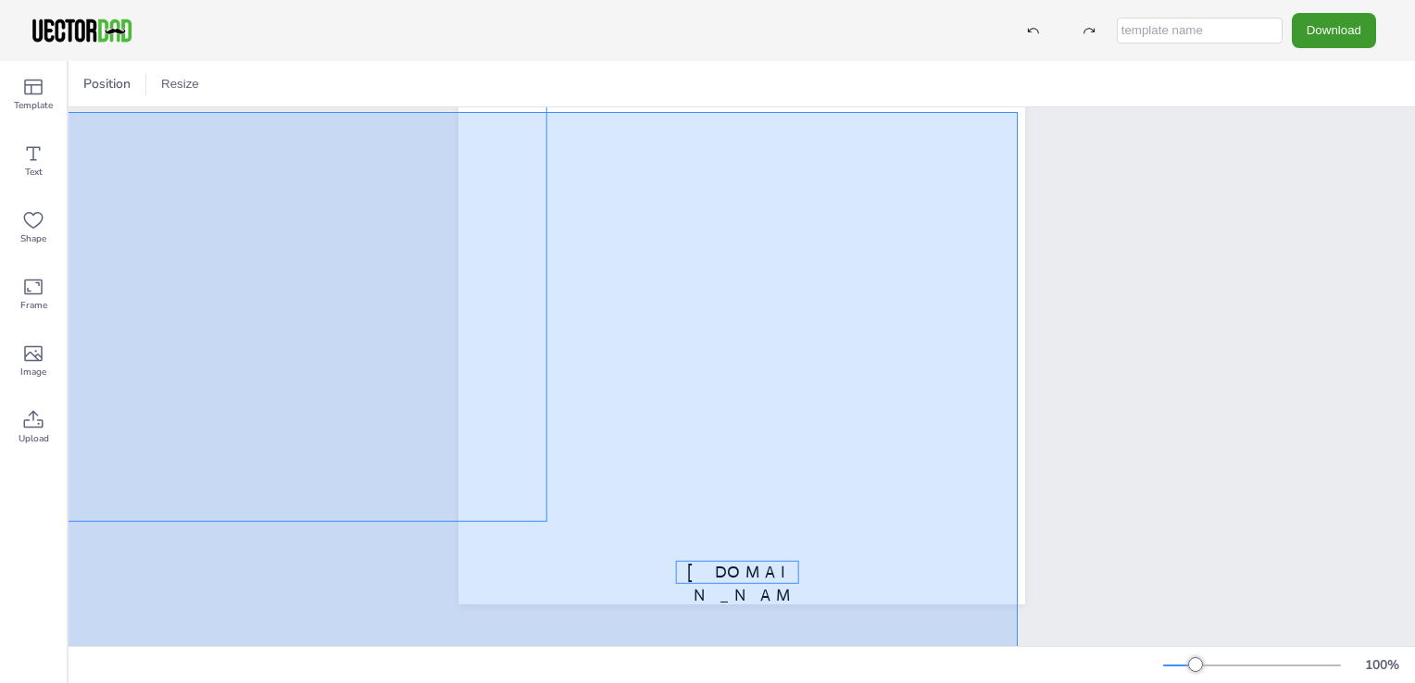
drag, startPoint x: 1016, startPoint y: 117, endPoint x: 68, endPoint y: 622, distance: 1075.1
click at [44, 670] on div "Template Text Shape Frame Image Upload Position Resize [DOMAIN_NAME] MULTIPLICA…" at bounding box center [707, 372] width 1415 height 622
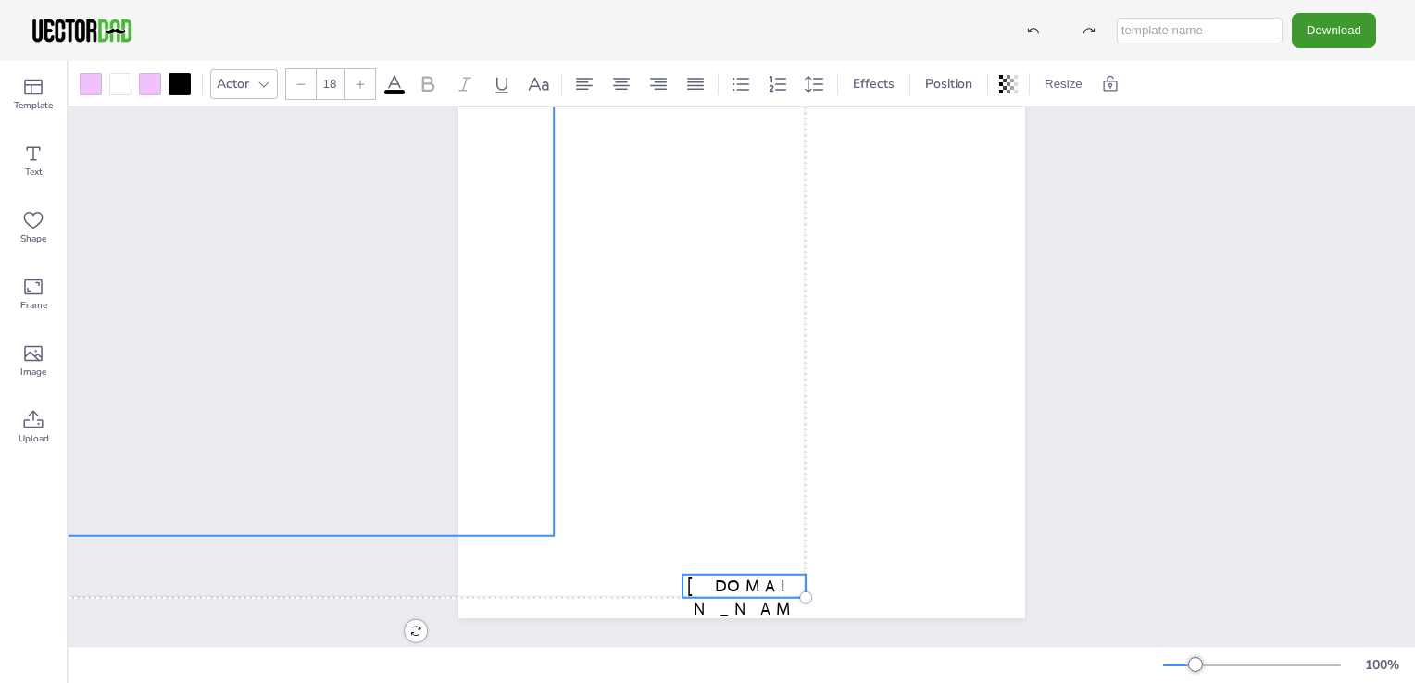
drag, startPoint x: 19, startPoint y: 0, endPoint x: 174, endPoint y: 172, distance: 232.0
click at [335, 214] on div "Download PNG JPG SVG PDF Template Text Shape Frame Image Upload Actor 18 Effect…" at bounding box center [707, 341] width 1415 height 683
drag, startPoint x: 115, startPoint y: 154, endPoint x: 741, endPoint y: 257, distance: 634.3
click at [751, 257] on div "[DOMAIN_NAME] MULTIPLICATION CHART 1-30" at bounding box center [742, 252] width 1346 height 788
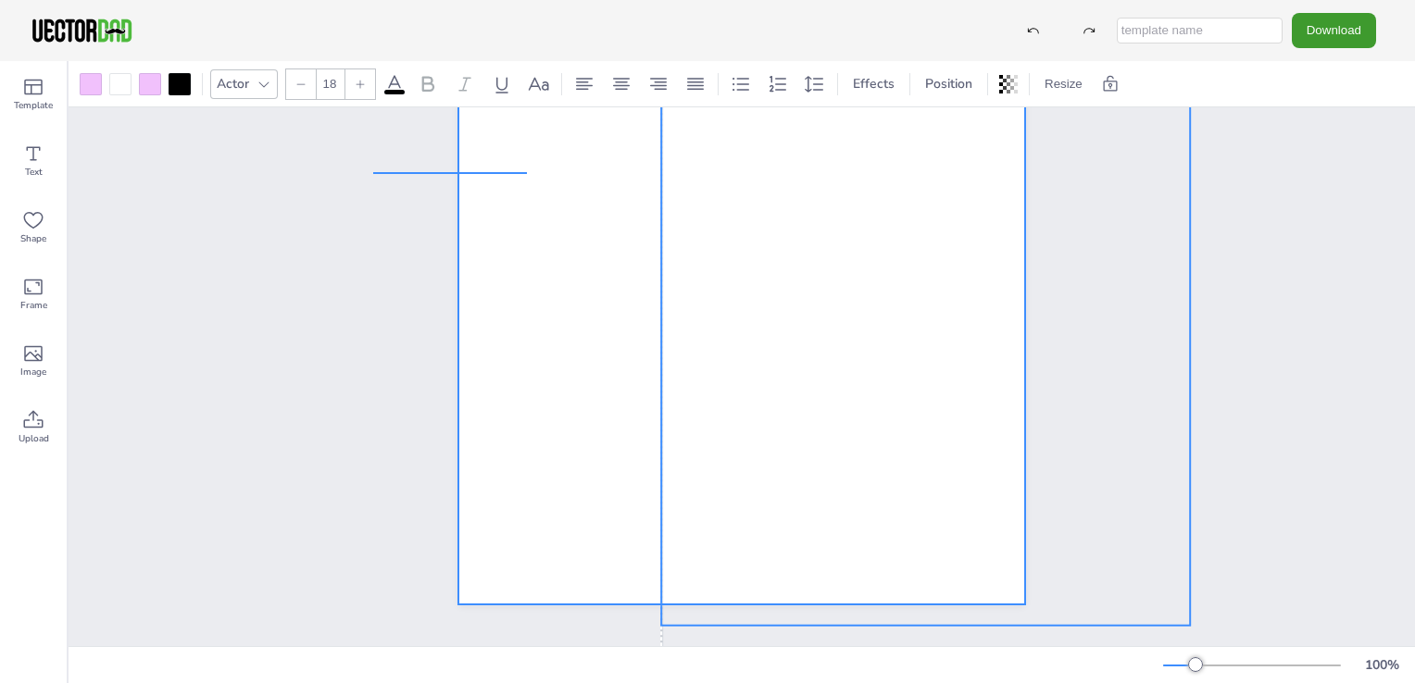
drag, startPoint x: 371, startPoint y: 172, endPoint x: 259, endPoint y: 143, distance: 115.9
click at [497, 174] on div "[DOMAIN_NAME] MULTIPLICATION CHART 1-30 Group" at bounding box center [742, 238] width 726 height 788
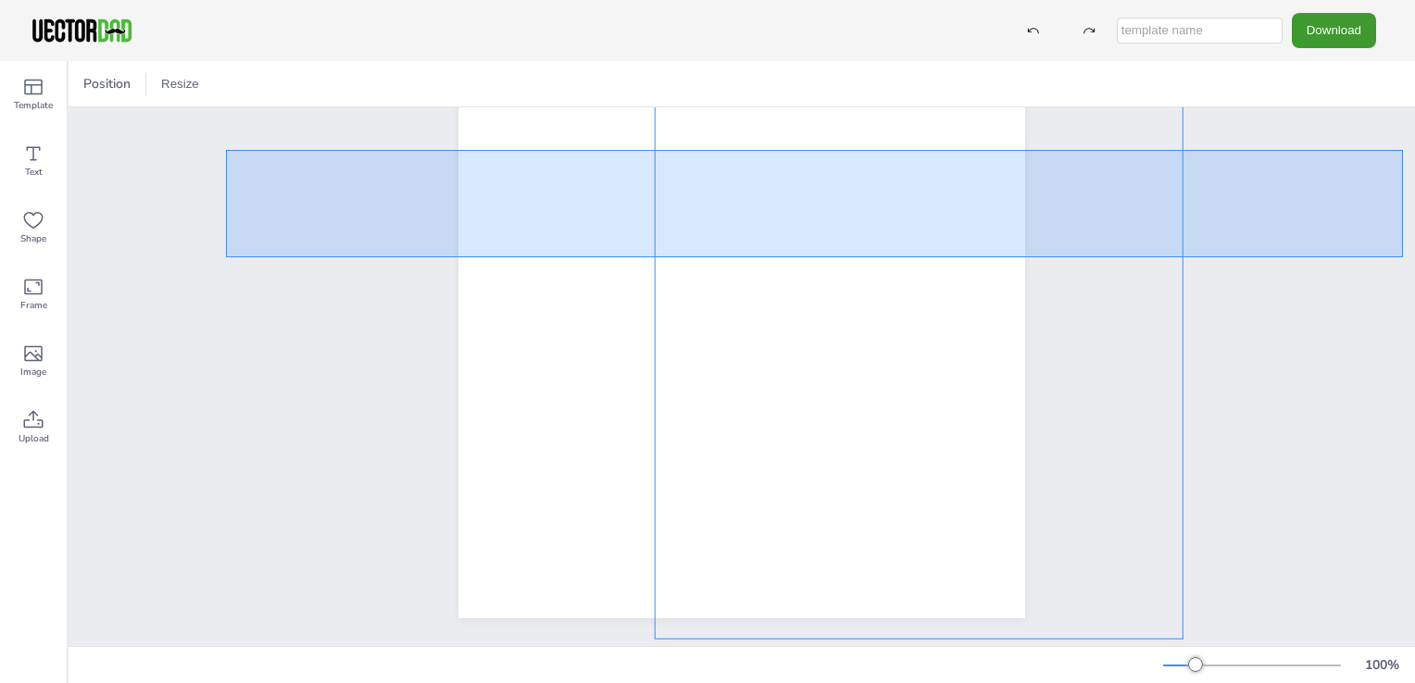
drag, startPoint x: 226, startPoint y: 136, endPoint x: 852, endPoint y: 134, distance: 625.8
click at [1029, 150] on div "[DOMAIN_NAME] MULTIPLICATION CHART 1-30" at bounding box center [742, 252] width 1346 height 788
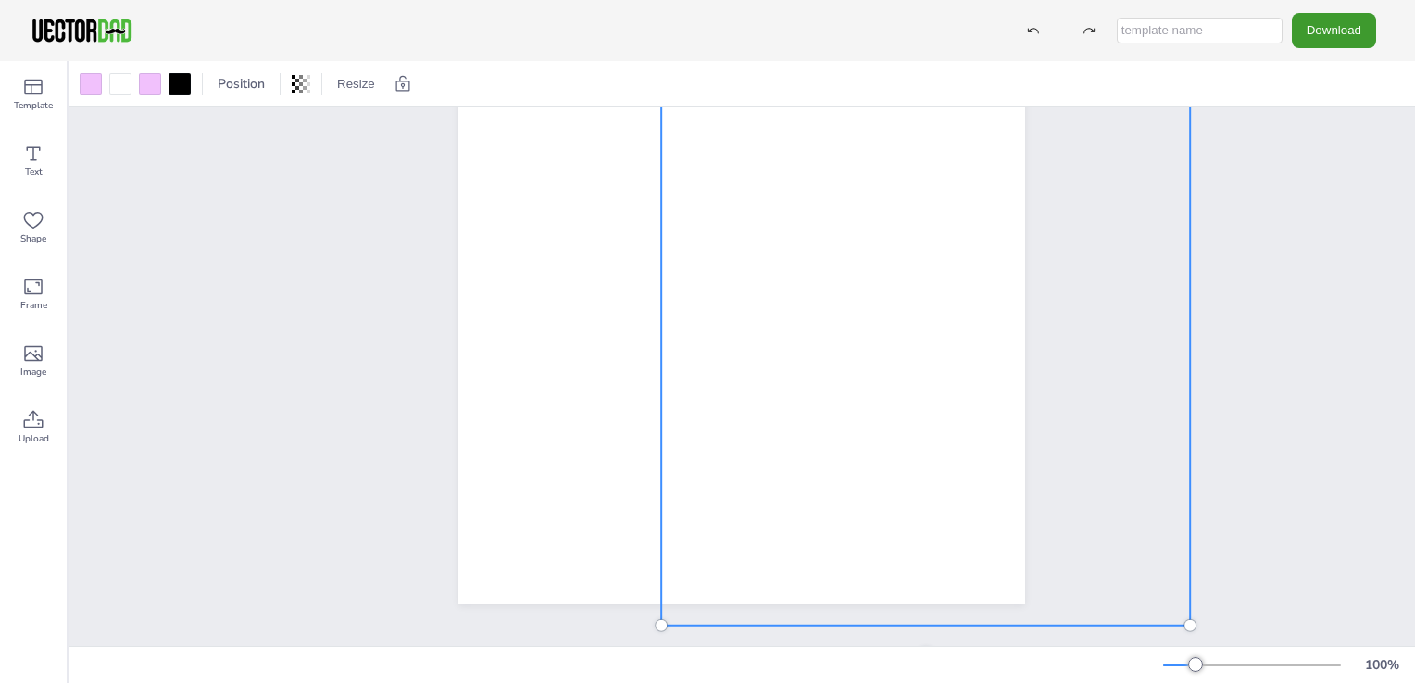
drag, startPoint x: 66, startPoint y: 106, endPoint x: 132, endPoint y: 114, distance: 67.2
click at [133, 114] on div "Template Text Shape Frame Image Upload Position Resize [DOMAIN_NAME] MULTIPLICA…" at bounding box center [707, 372] width 1415 height 622
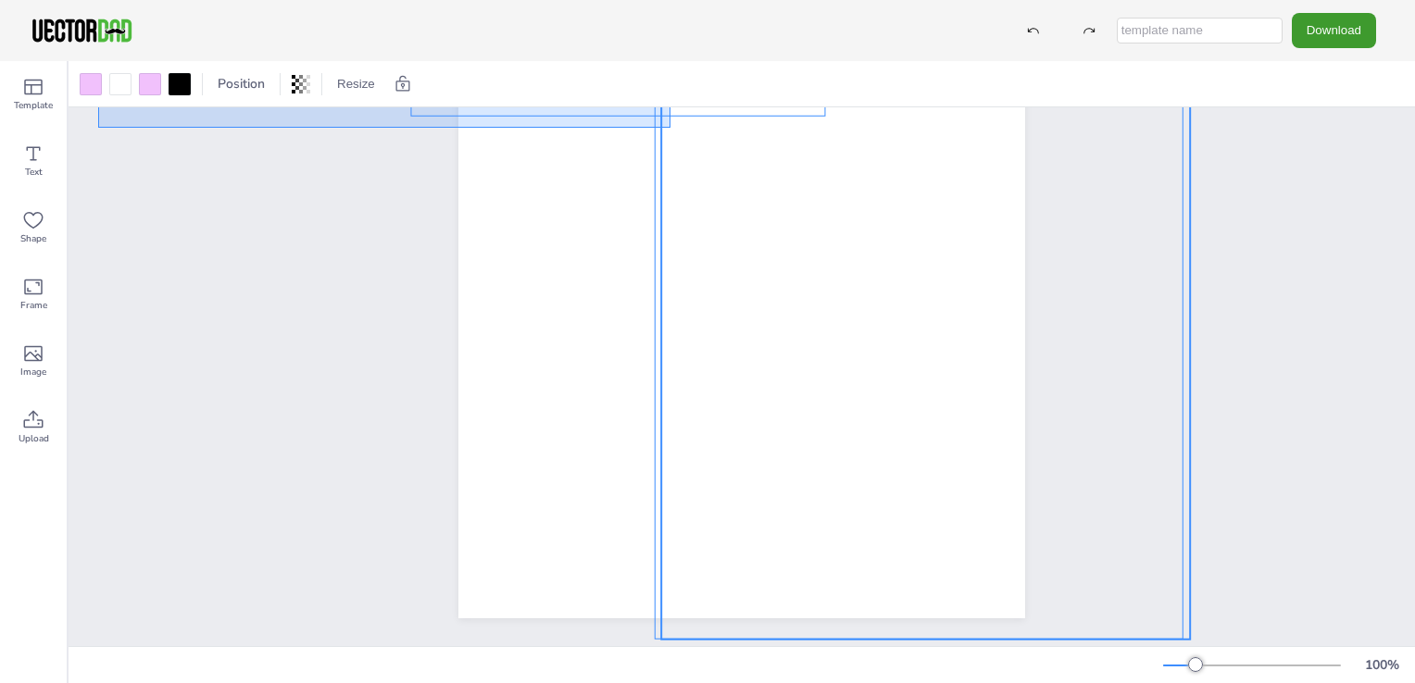
drag, startPoint x: 98, startPoint y: 114, endPoint x: 648, endPoint y: -43, distance: 571.7
click at [648, 0] on html "Download PNG JPG SVG PDF Template Text Shape Frame Image Upload Position Resize…" at bounding box center [707, 341] width 1415 height 683
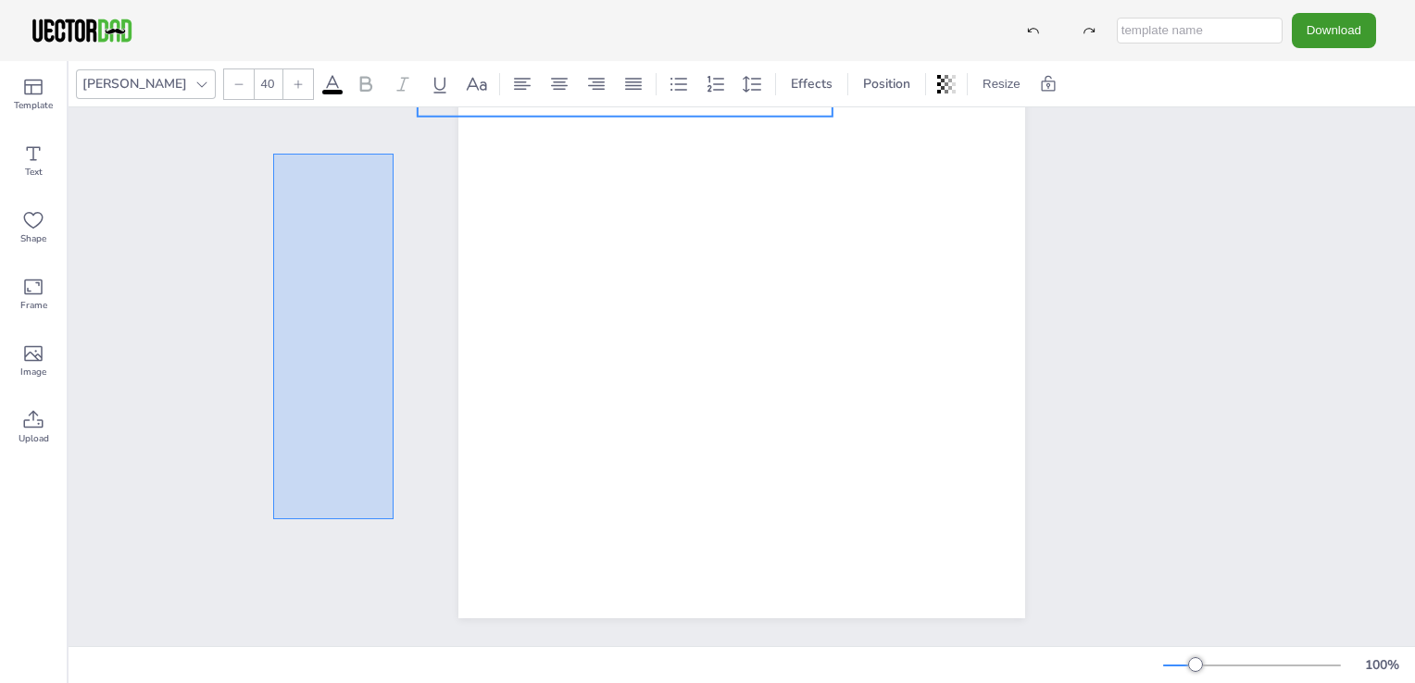
drag, startPoint x: 290, startPoint y: 464, endPoint x: 393, endPoint y: 140, distance: 340.2
click at [393, 140] on div "[DOMAIN_NAME] MULTIPLICATION CHART 1-30" at bounding box center [742, 252] width 1346 height 788
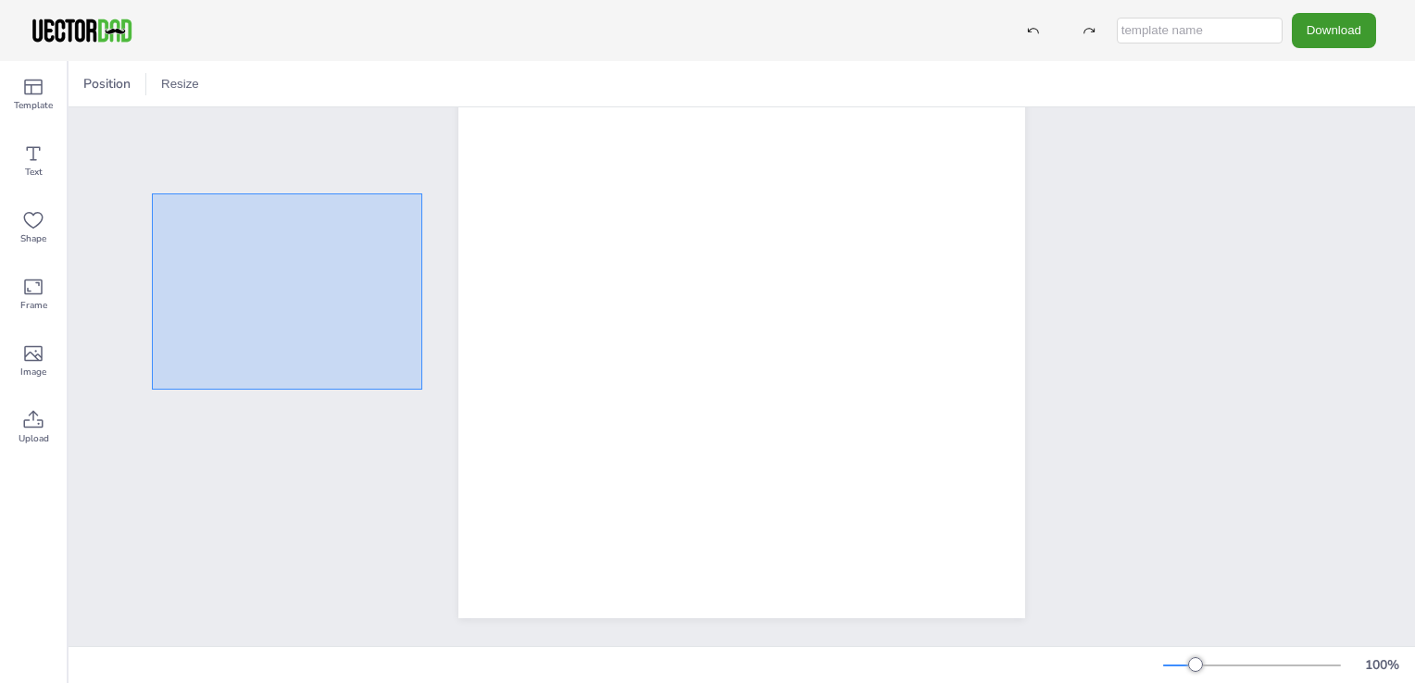
drag, startPoint x: 152, startPoint y: 180, endPoint x: 371, endPoint y: 366, distance: 287.7
click at [409, 374] on div "[DOMAIN_NAME] MULTIPLICATION CHART 1-30" at bounding box center [742, 252] width 1346 height 788
